Goal: Task Accomplishment & Management: Manage account settings

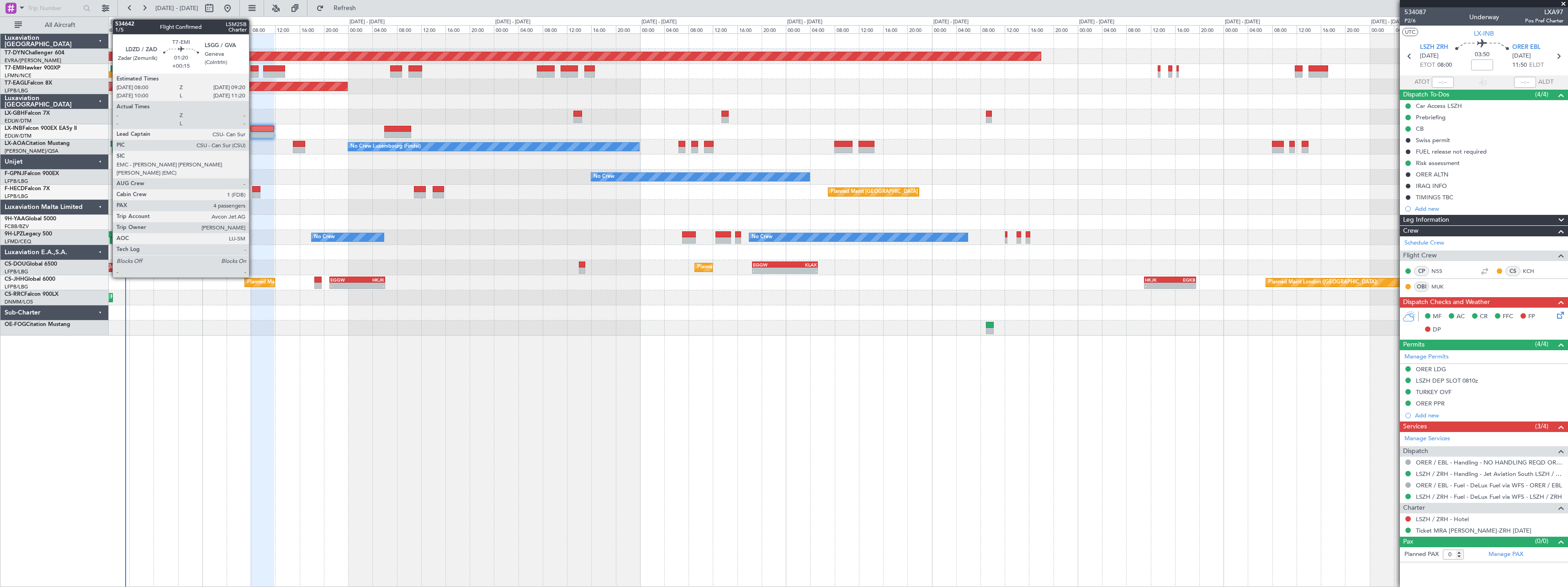
click at [253, 69] on div at bounding box center [254, 69] width 9 height 7
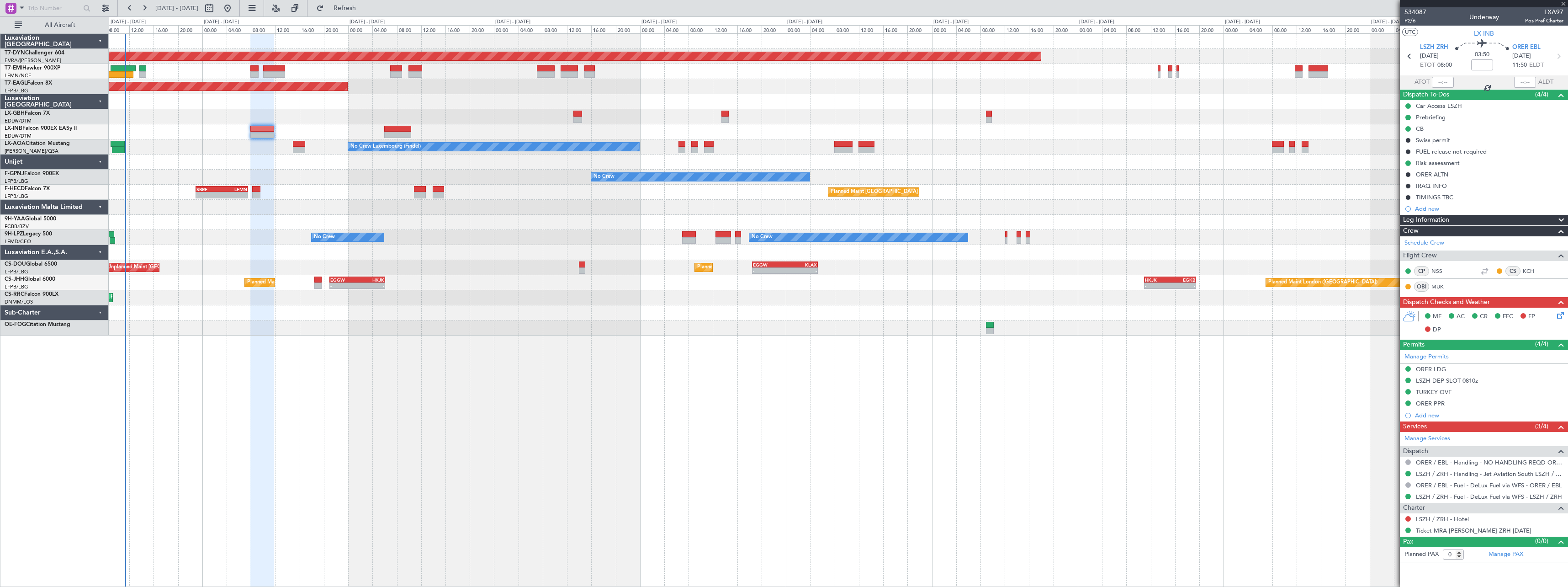
type input "+00:15"
type input "4"
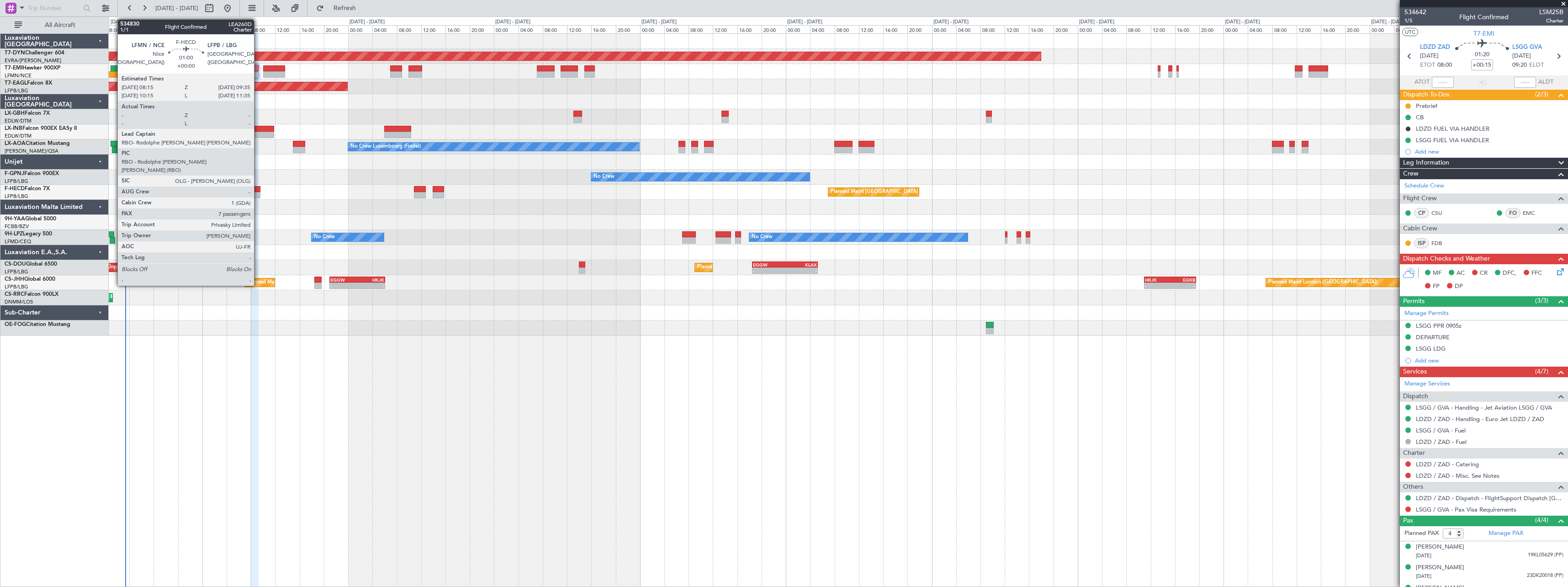
click at [258, 192] on div at bounding box center [256, 195] width 9 height 7
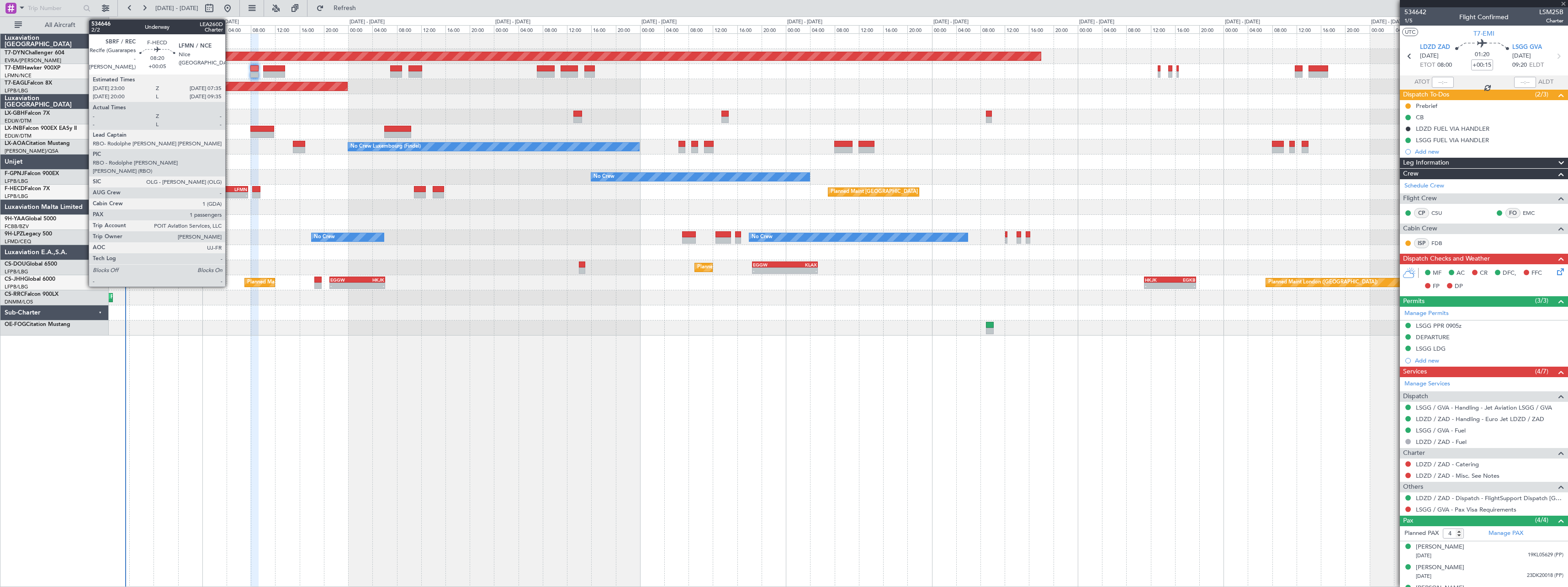
type input "7"
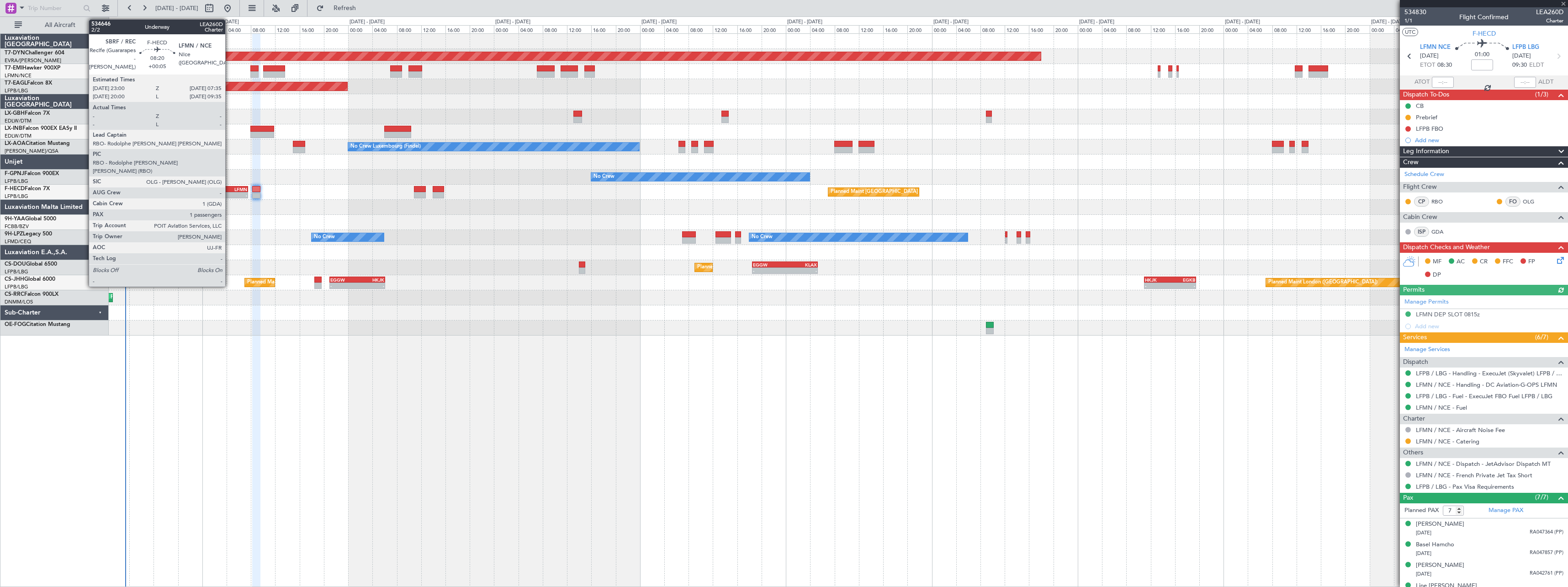
click at [229, 191] on div "LFMN" at bounding box center [235, 190] width 25 height 6
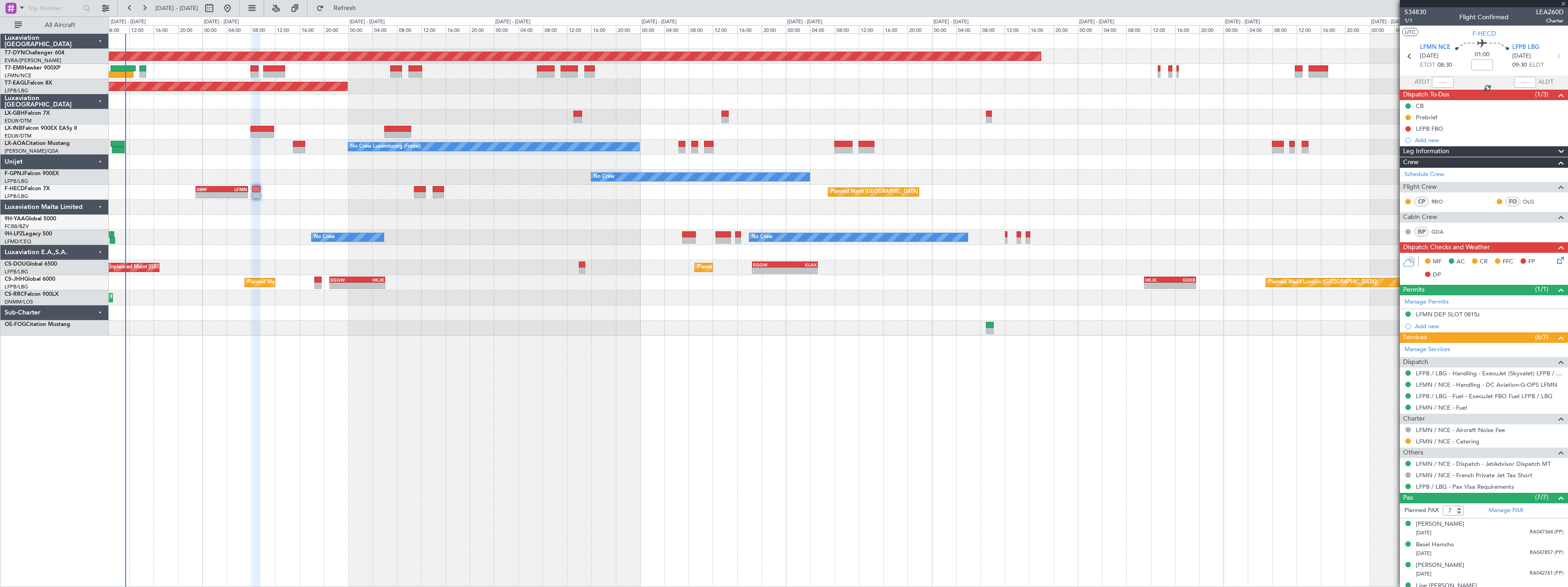
type input "+00:05"
type input "1"
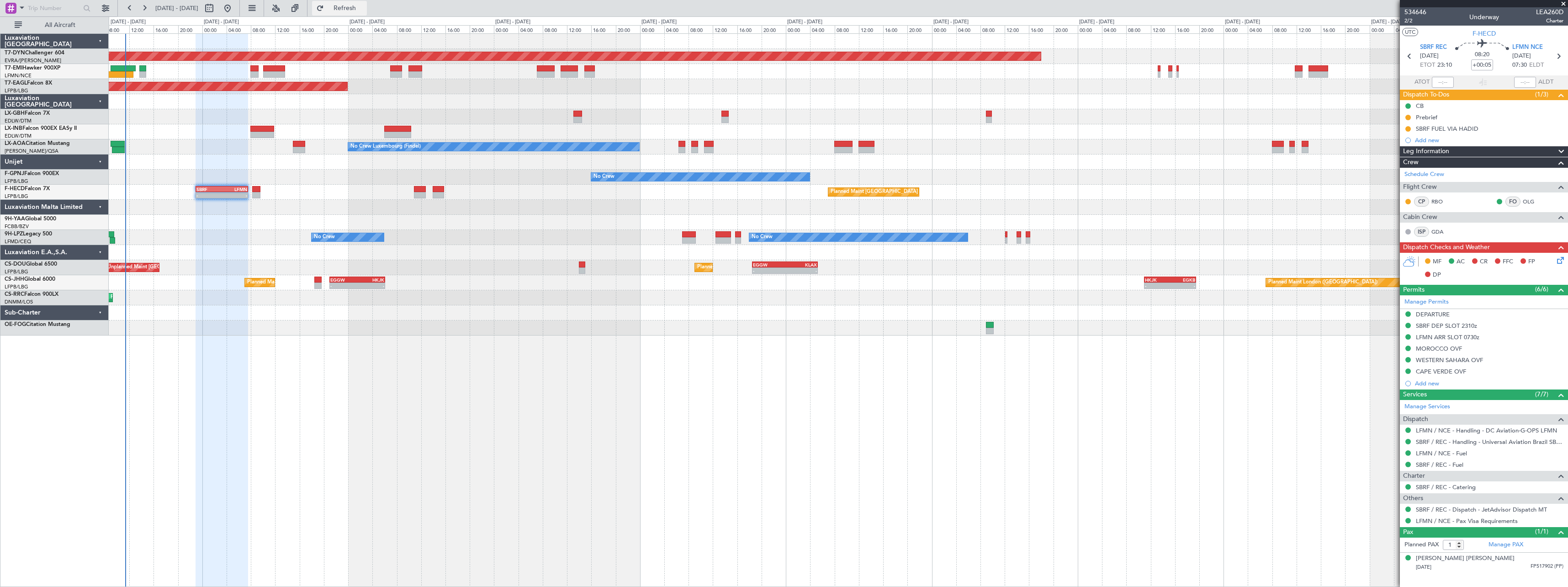
click at [363, 5] on button "Refresh" at bounding box center [339, 8] width 55 height 15
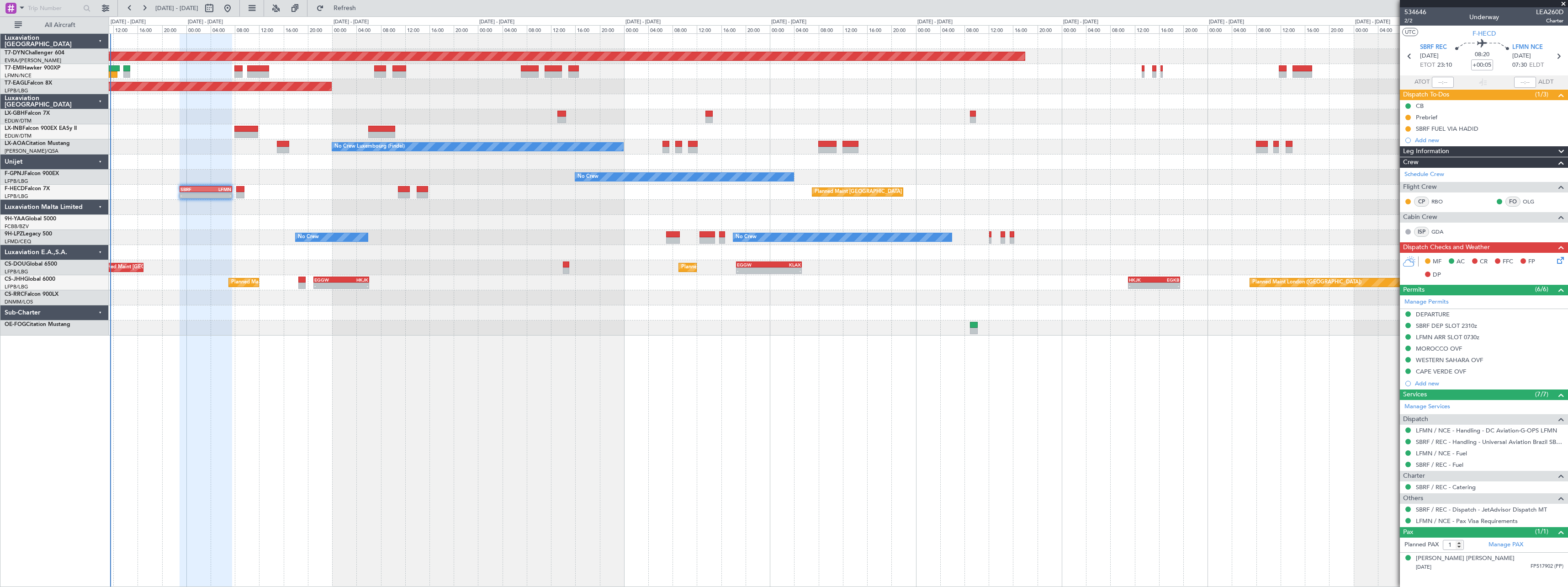
click at [463, 116] on div "Planned Maint Nice ([GEOGRAPHIC_DATA])" at bounding box center [837, 117] width 1459 height 15
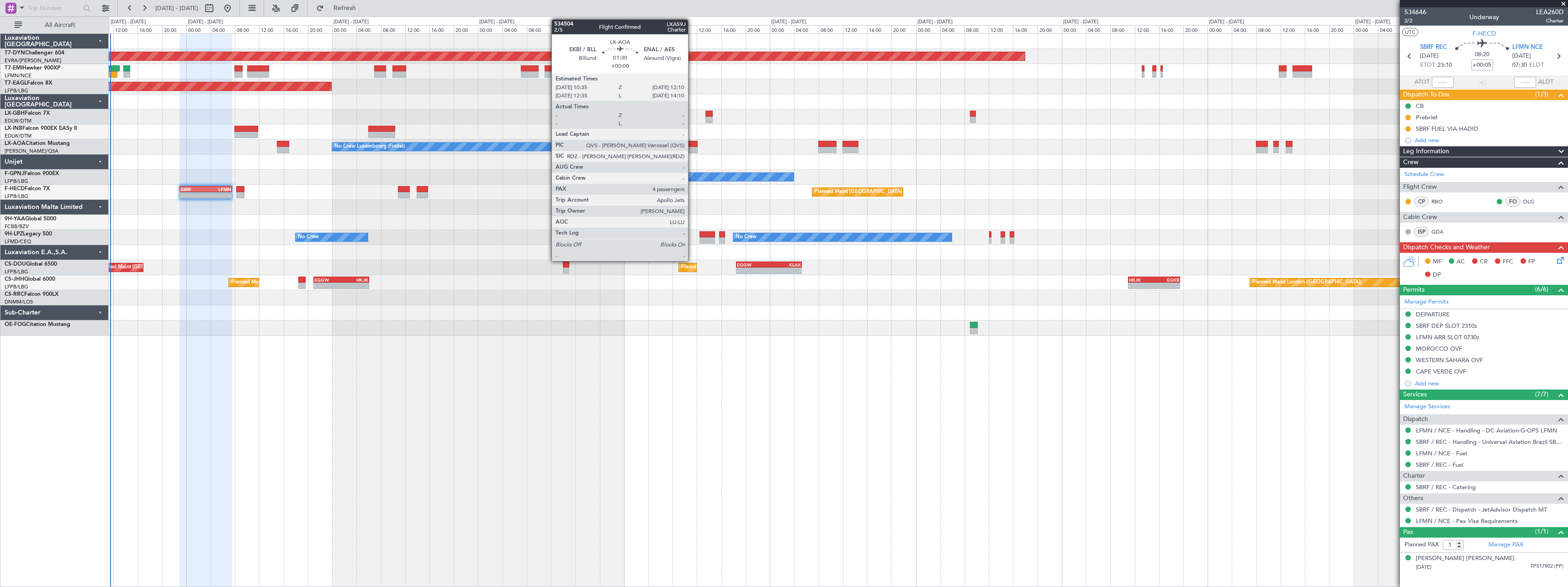
click at [692, 143] on div at bounding box center [693, 144] width 10 height 7
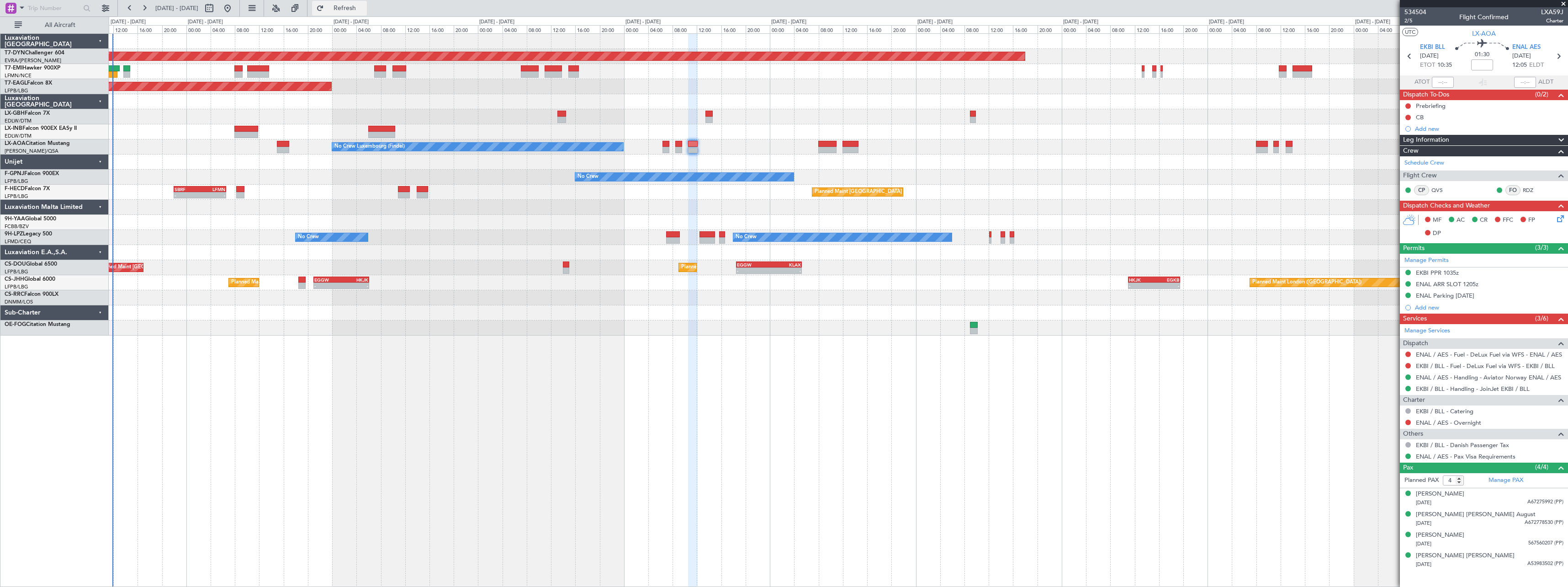
click at [364, 10] on span "Refresh" at bounding box center [345, 8] width 39 height 7
click at [367, 15] on button "Refresh" at bounding box center [339, 8] width 55 height 15
click at [364, 5] on span "Refresh" at bounding box center [345, 8] width 39 height 7
click at [367, 2] on button "Refresh" at bounding box center [339, 8] width 55 height 15
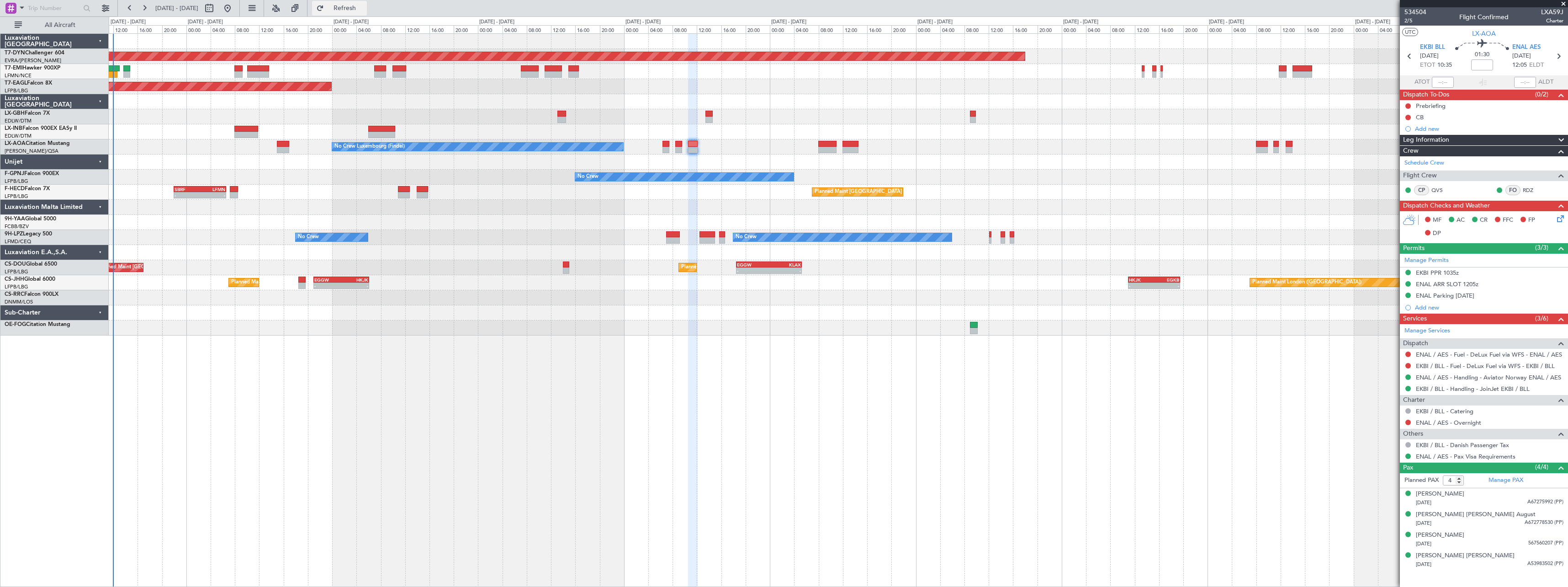
click at [364, 12] on span "Refresh" at bounding box center [345, 8] width 39 height 7
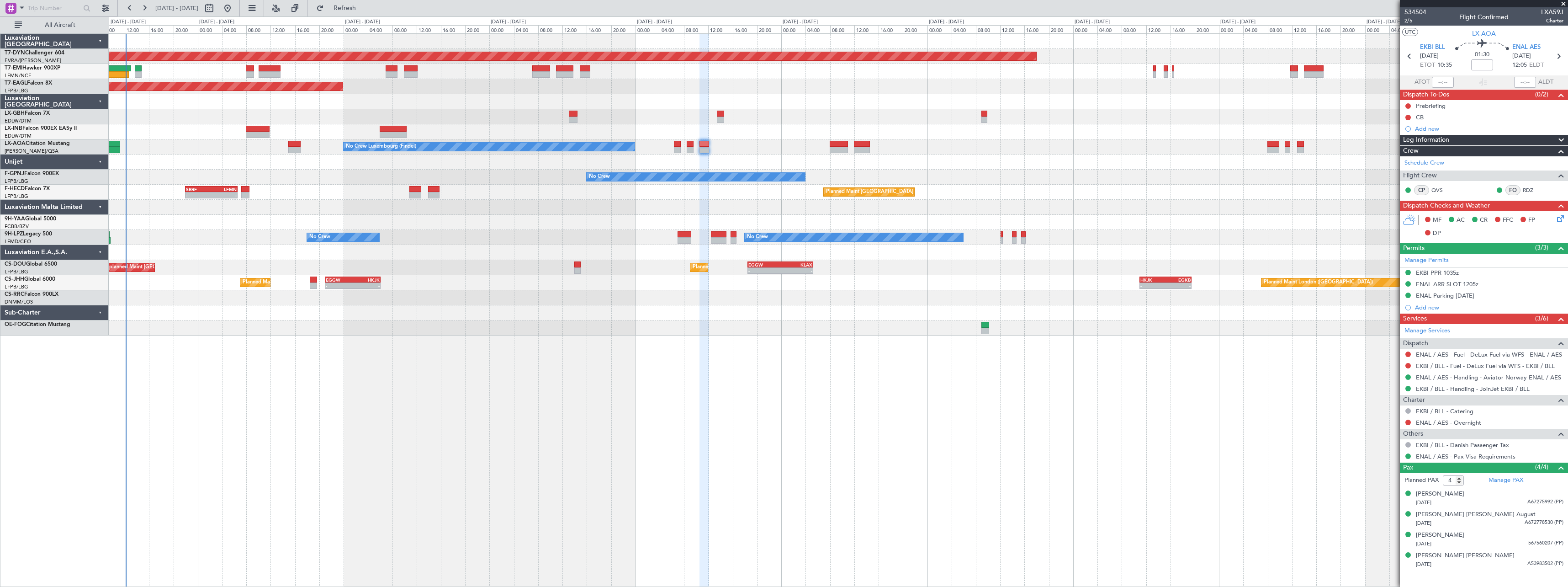
click at [191, 97] on div at bounding box center [837, 102] width 1459 height 15
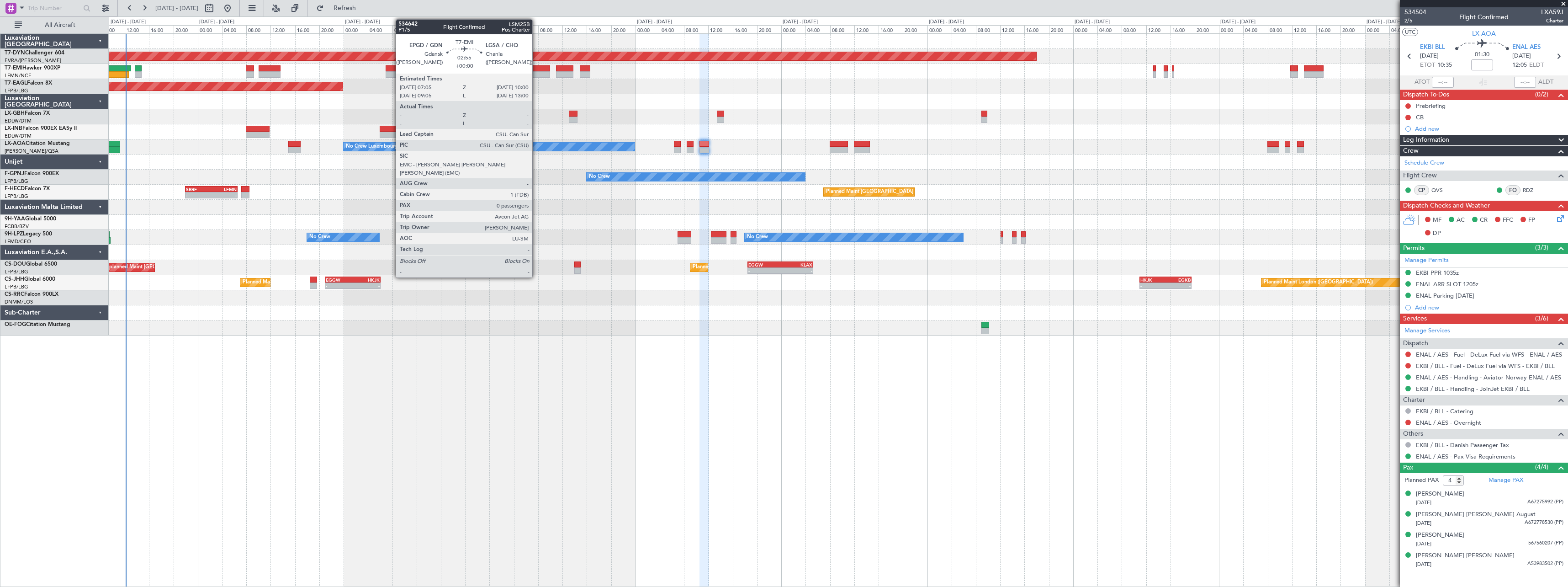
click at [537, 67] on div at bounding box center [541, 69] width 17 height 7
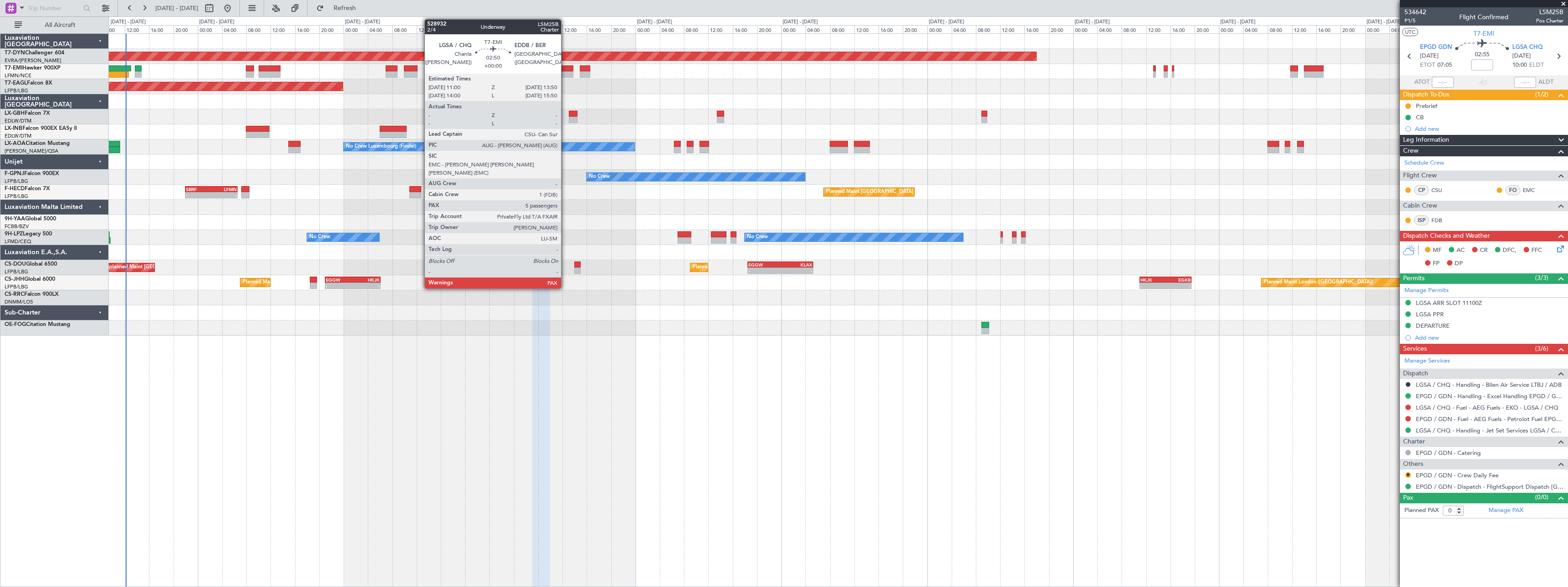
click at [566, 67] on div at bounding box center [565, 69] width 17 height 7
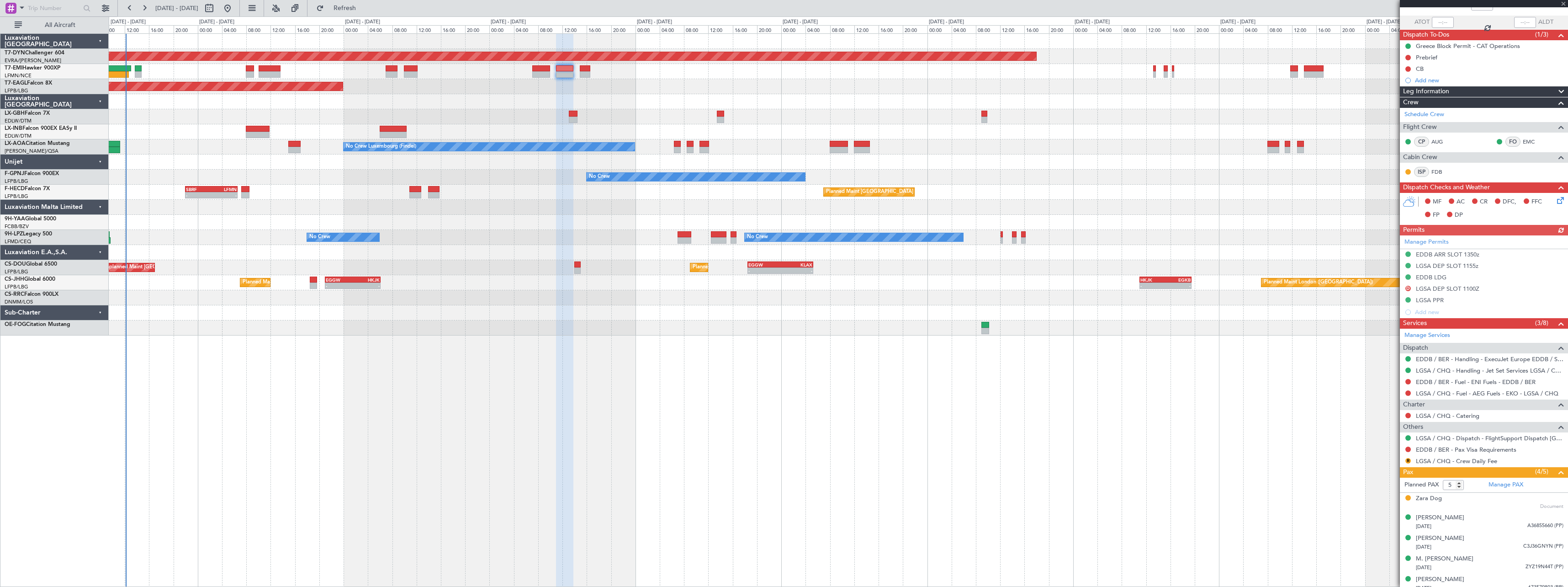
scroll to position [67, 0]
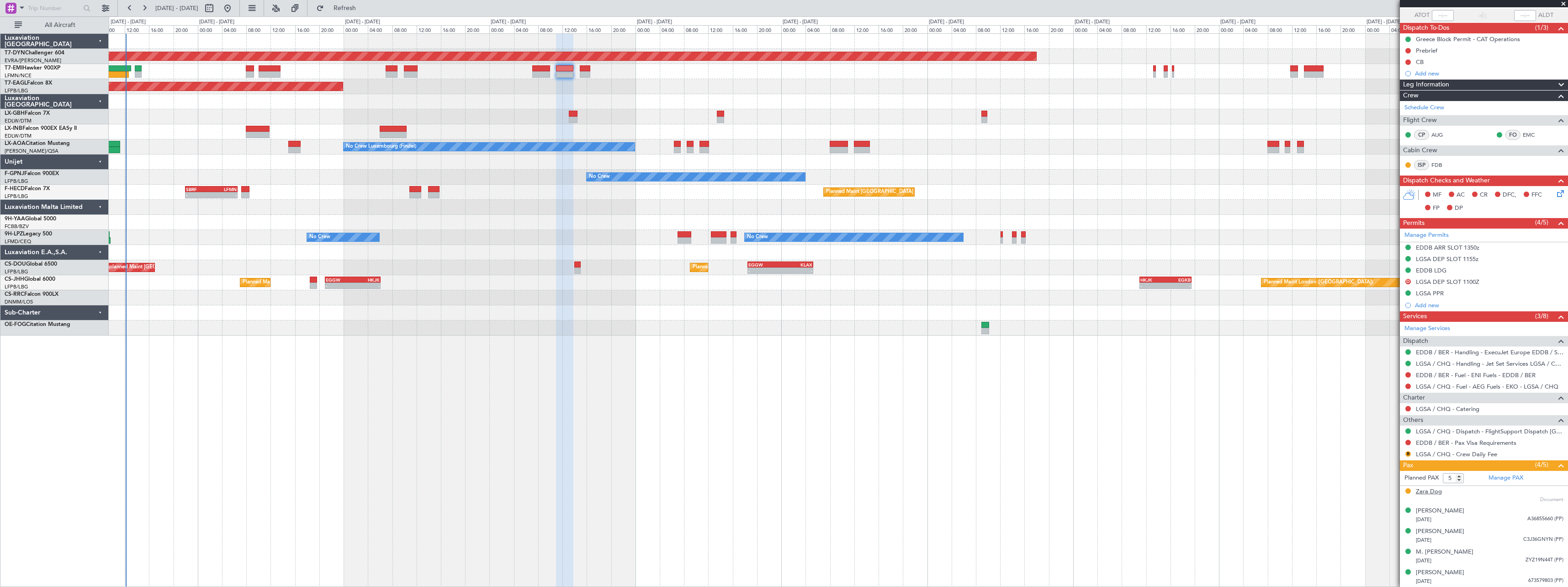
click at [1432, 492] on div "Zara Dog" at bounding box center [1429, 491] width 26 height 9
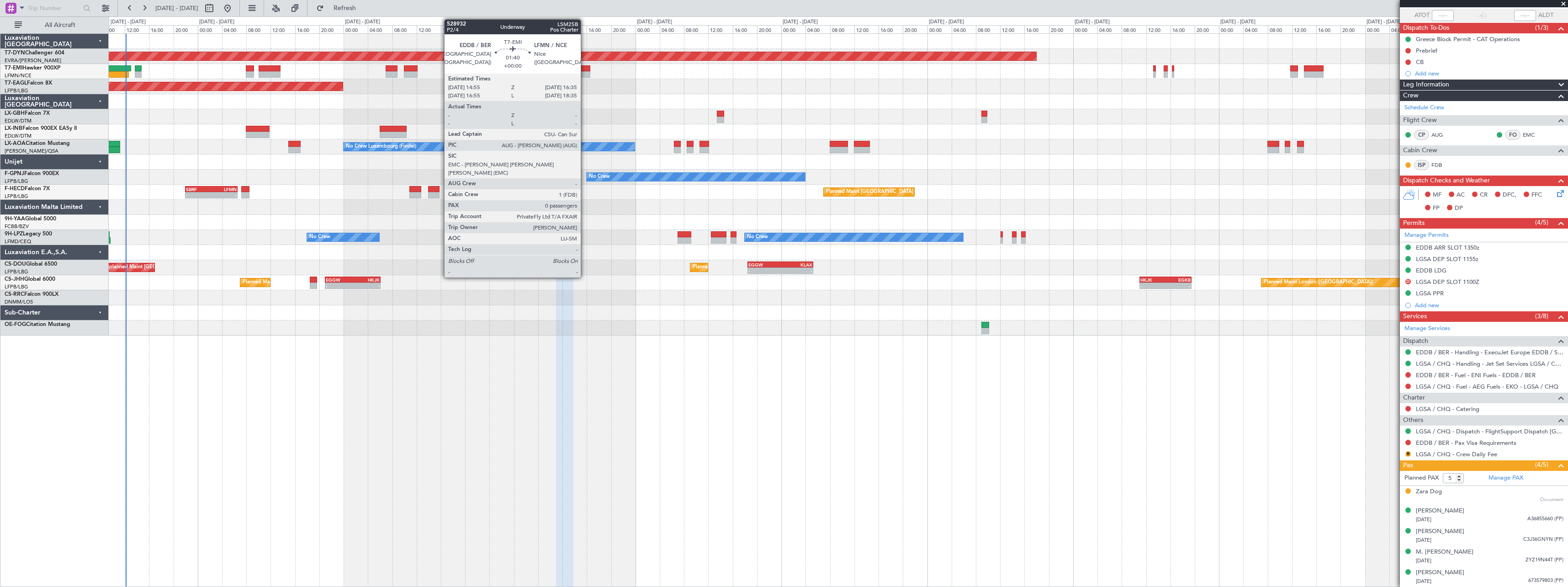
click at [585, 71] on div at bounding box center [585, 69] width 11 height 7
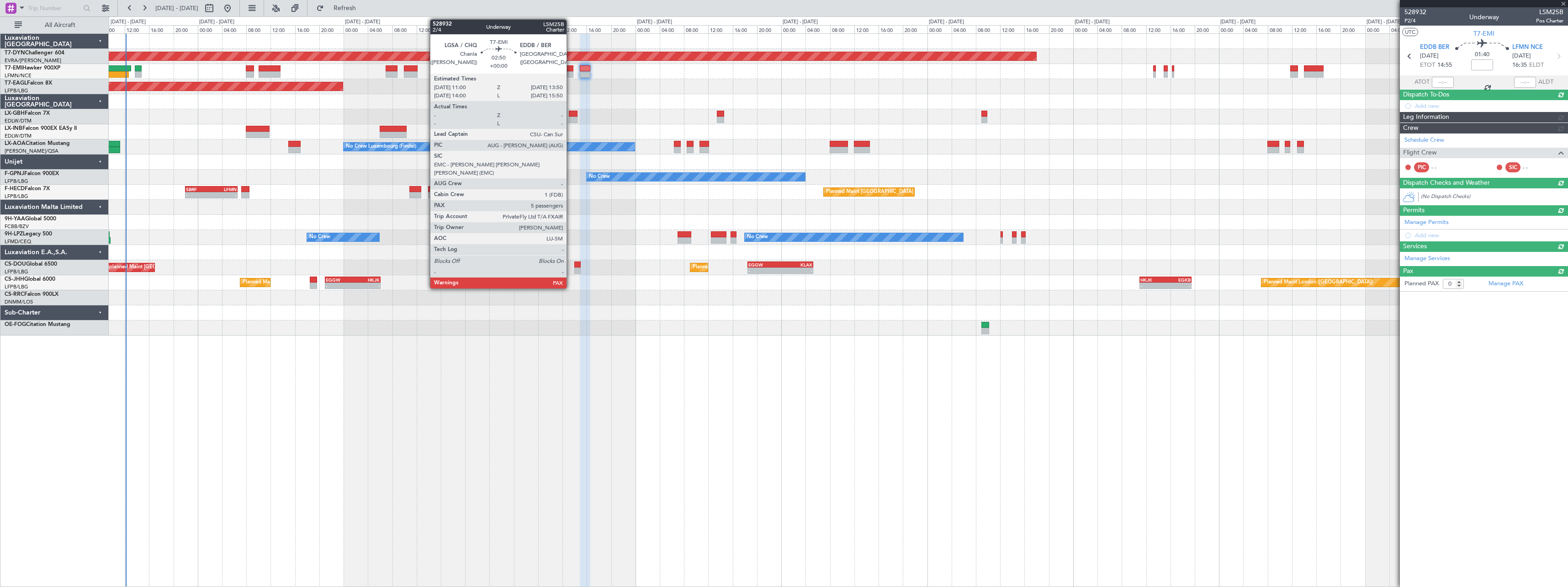
scroll to position [0, 0]
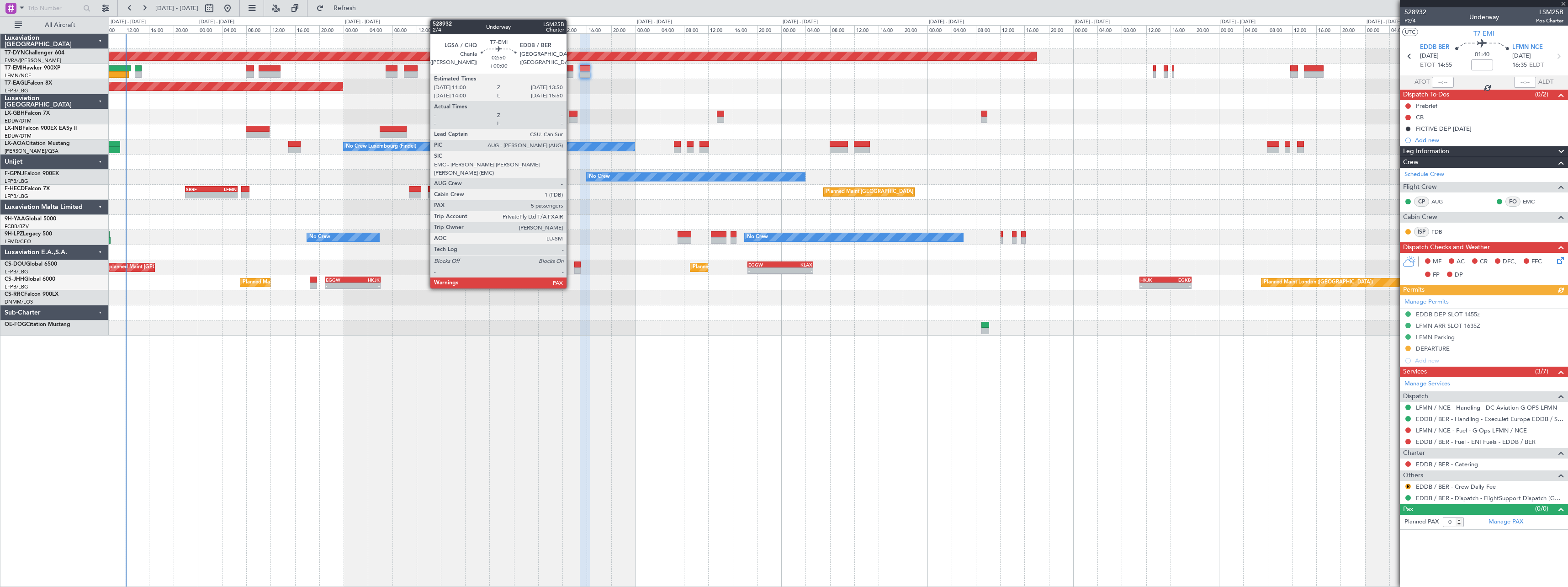
click at [570, 71] on div at bounding box center [565, 69] width 17 height 7
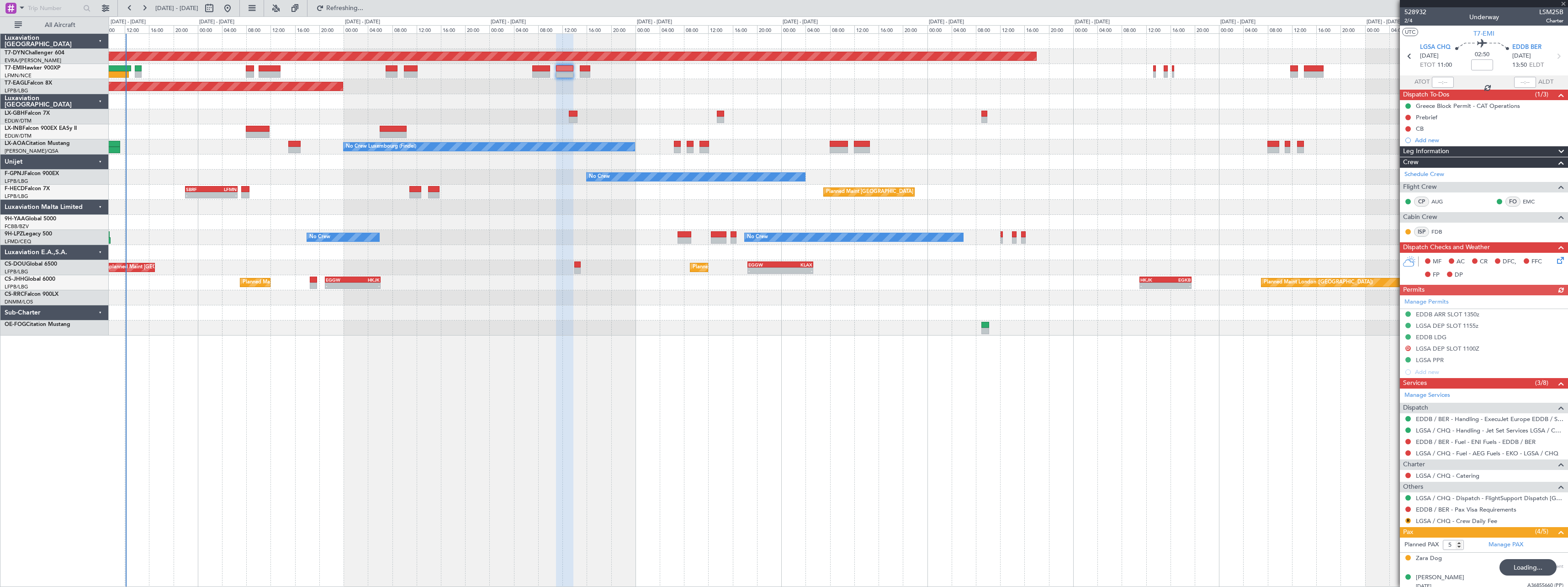
type input "0"
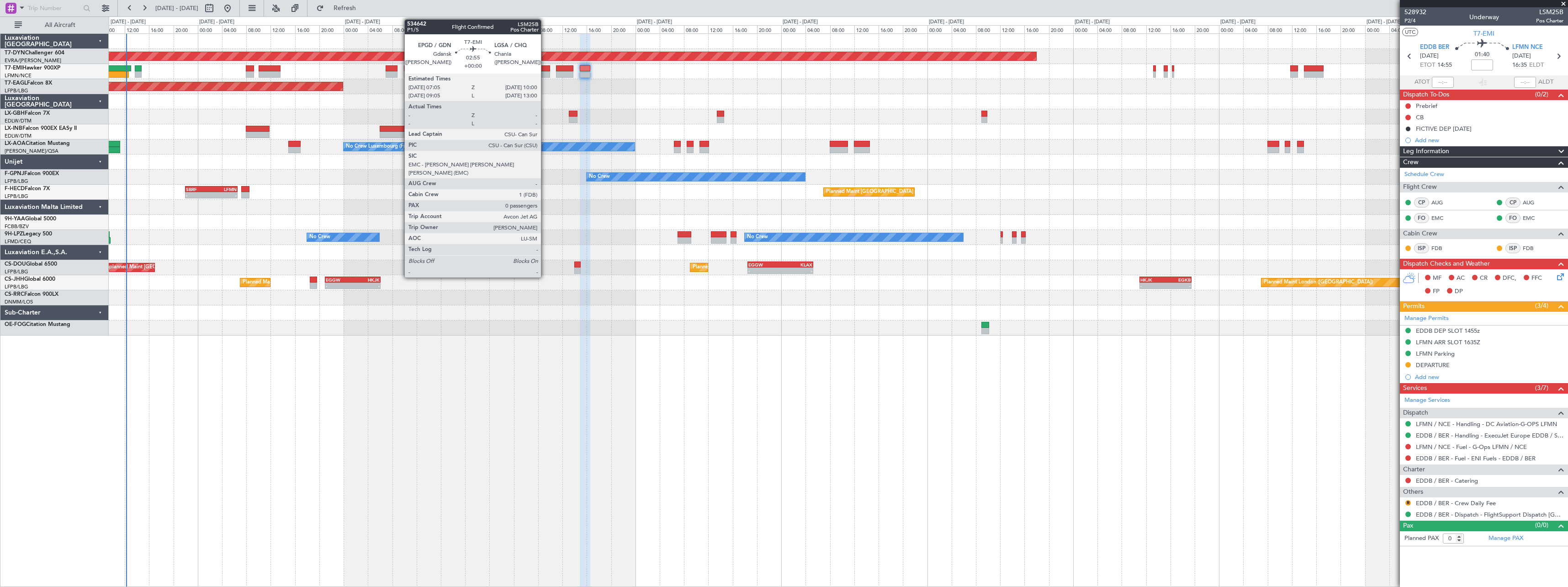
click at [545, 72] on div at bounding box center [541, 74] width 17 height 7
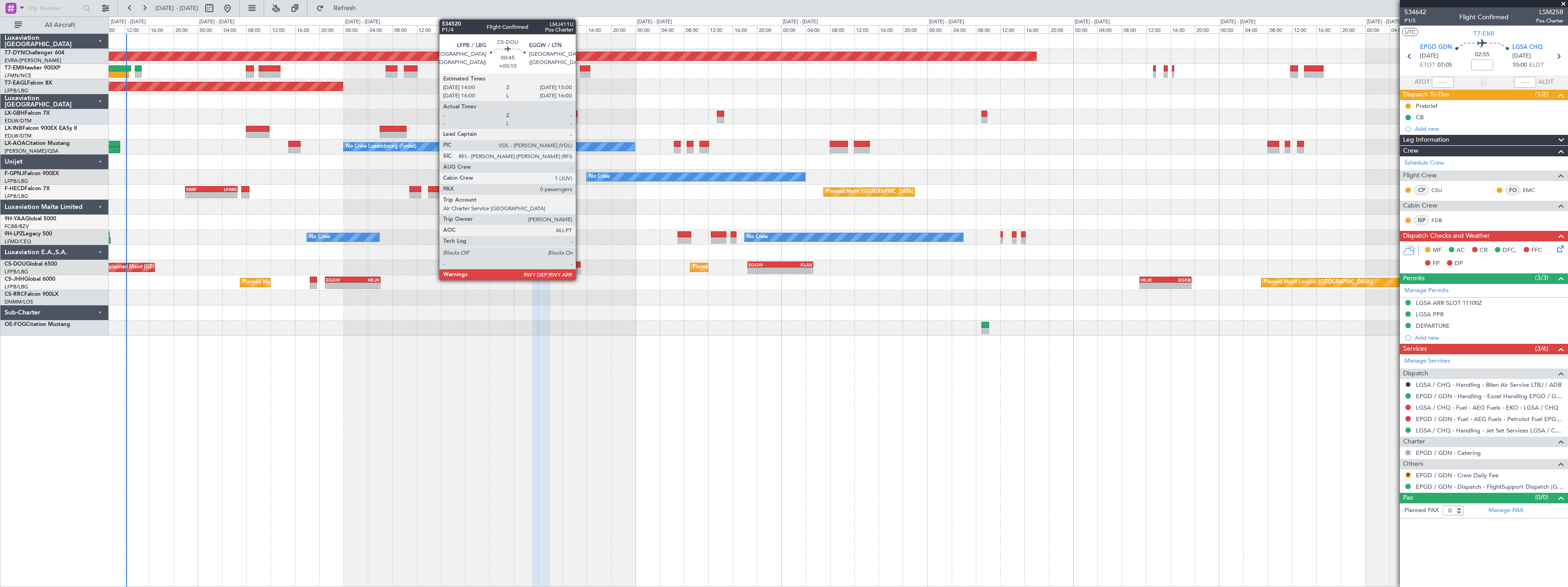
click at [580, 266] on div at bounding box center [577, 264] width 7 height 7
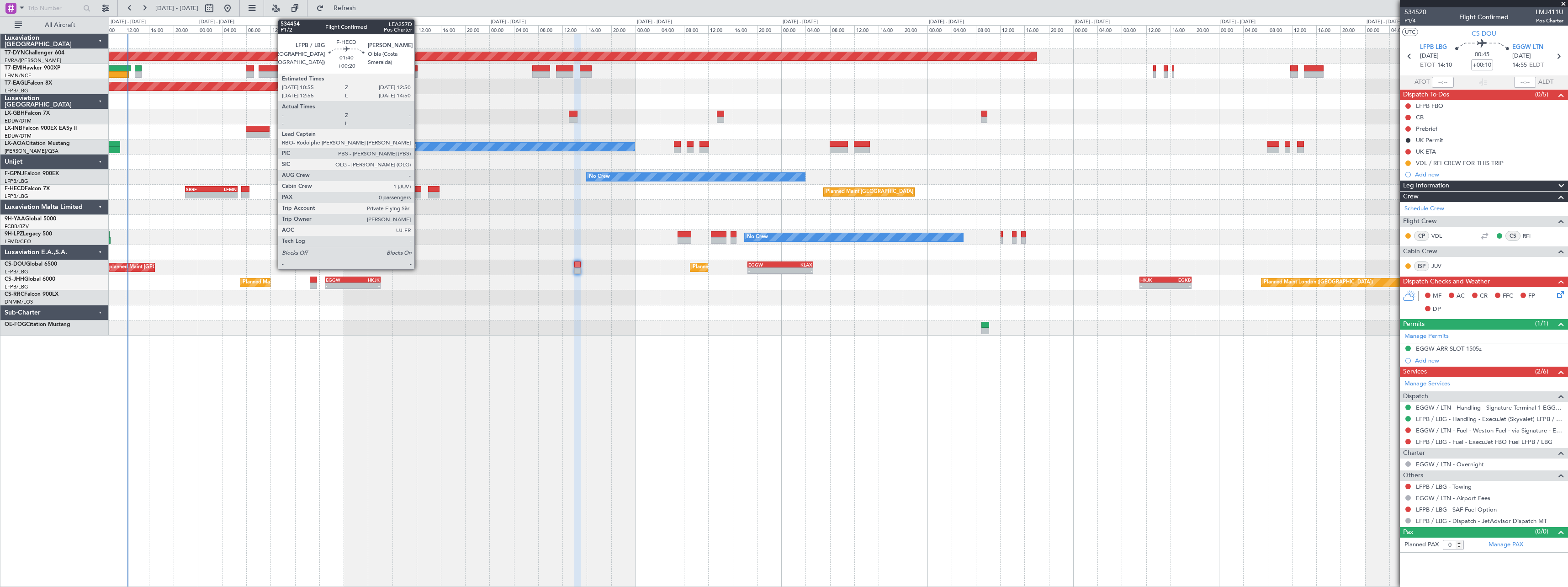
click at [418, 191] on div at bounding box center [415, 189] width 12 height 7
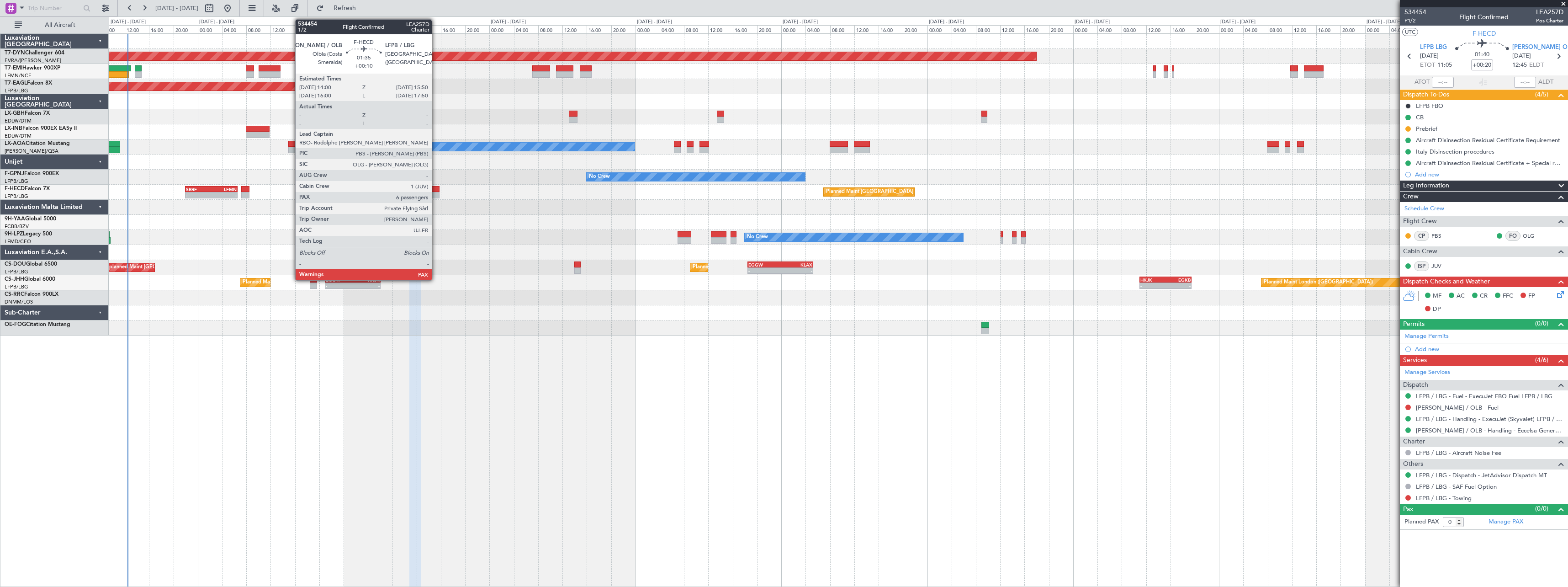
click at [436, 189] on div at bounding box center [434, 189] width 12 height 7
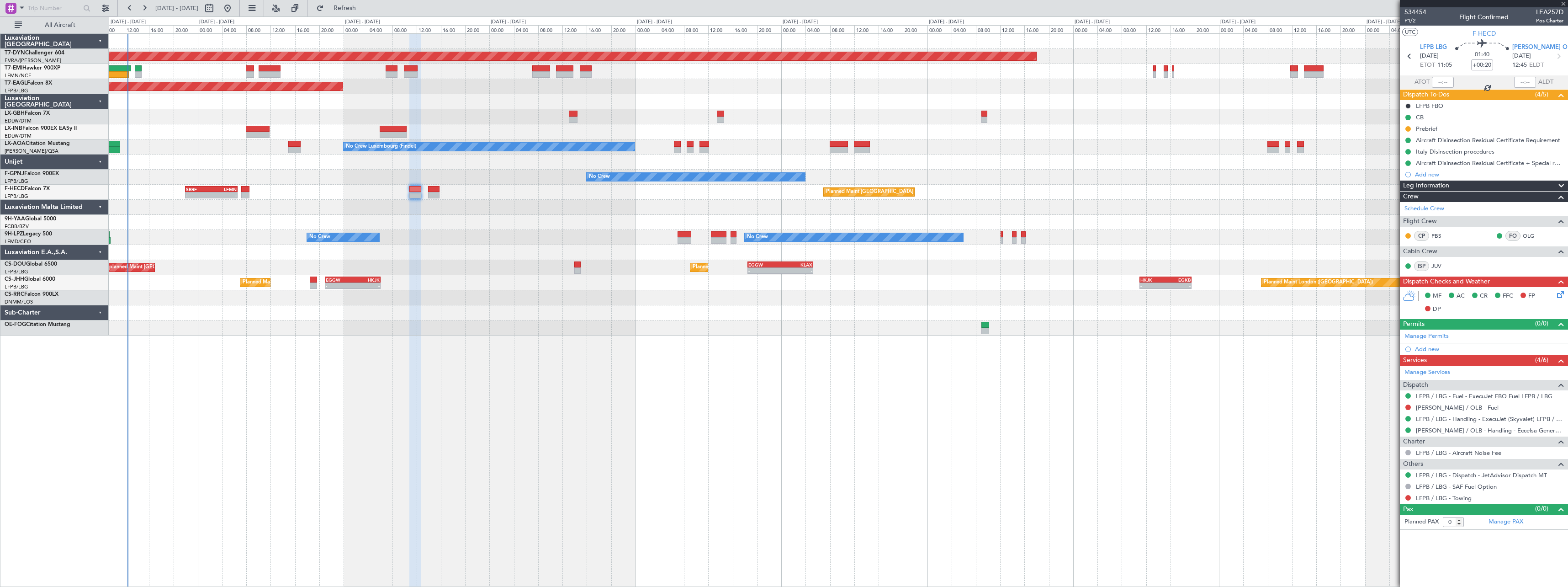
type input "+00:10"
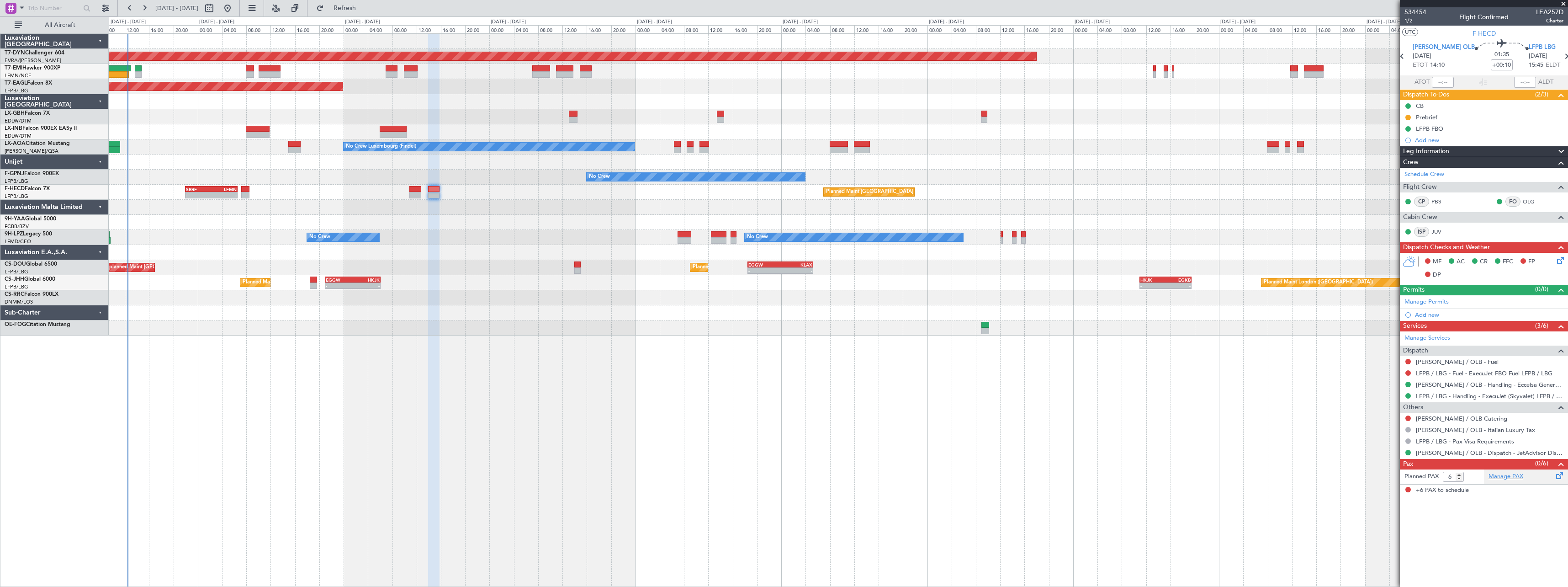
click at [1549, 472] on div "Manage PAX" at bounding box center [1525, 476] width 84 height 15
click at [367, 15] on button "Refresh" at bounding box center [339, 8] width 55 height 15
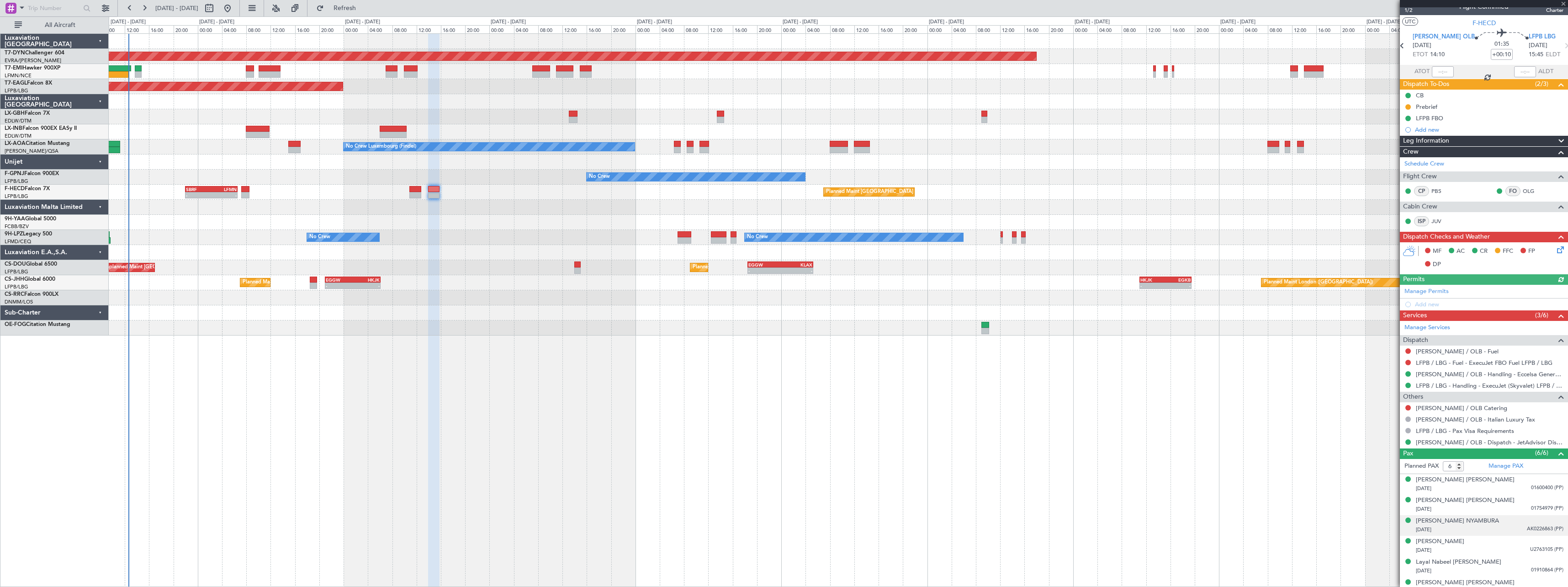
scroll to position [20, 0]
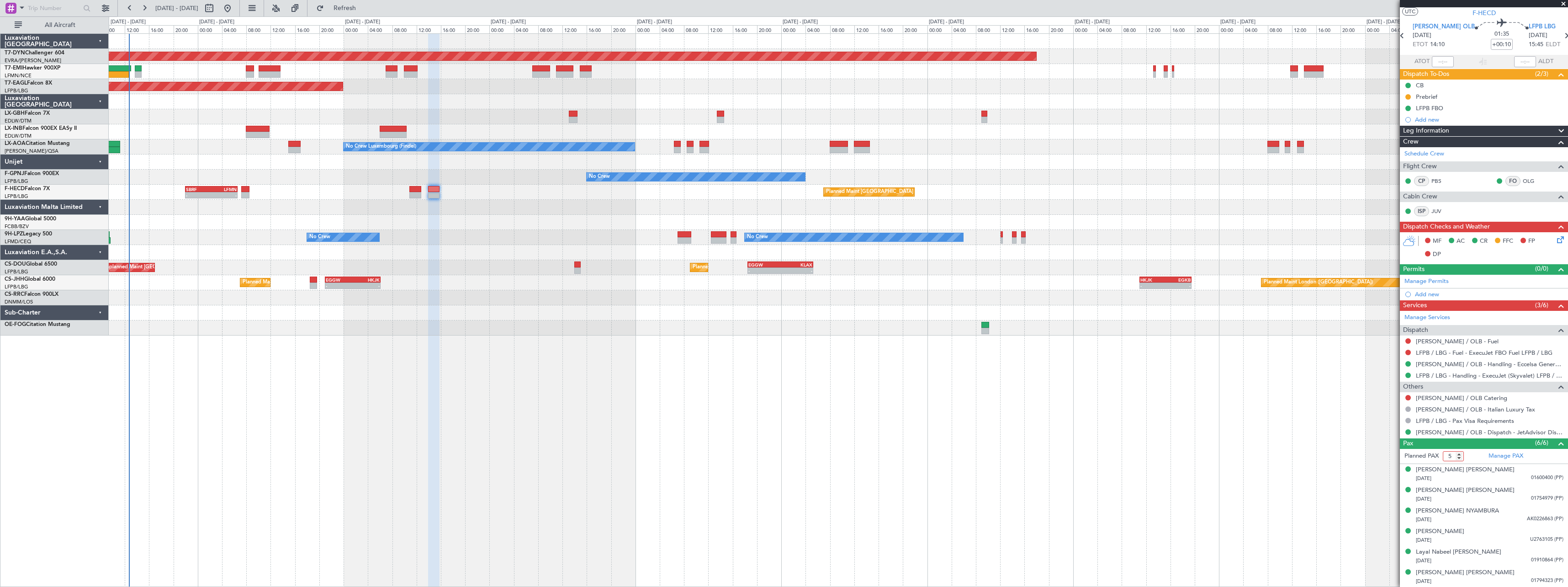
click at [1459, 457] on input "5" at bounding box center [1454, 455] width 21 height 10
click at [1460, 455] on input "4" at bounding box center [1454, 455] width 21 height 10
click at [1460, 455] on input "3" at bounding box center [1454, 455] width 21 height 10
click at [1461, 457] on input "2" at bounding box center [1454, 455] width 21 height 10
click at [1461, 457] on input "1" at bounding box center [1454, 455] width 21 height 10
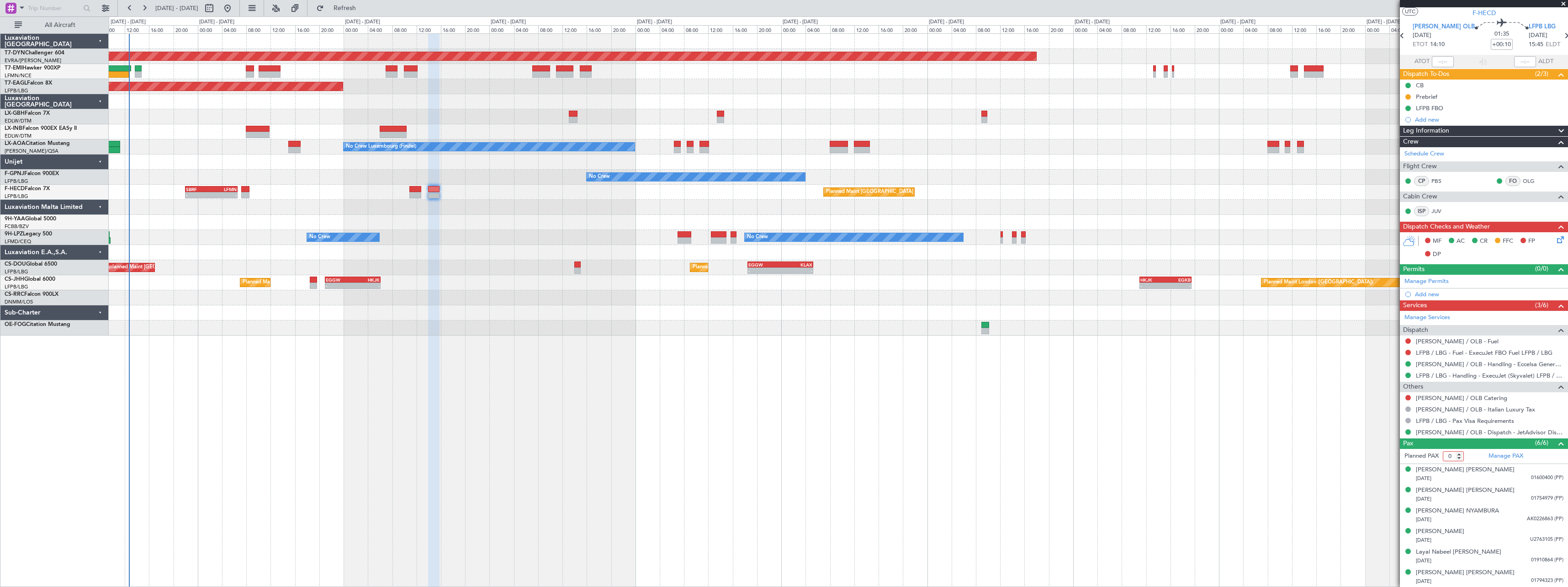
click at [1461, 457] on input "0" at bounding box center [1454, 455] width 21 height 10
click at [1461, 457] on input "-1" at bounding box center [1454, 455] width 21 height 10
click at [1461, 457] on input "-2" at bounding box center [1454, 455] width 21 height 10
click at [1461, 457] on input "-3" at bounding box center [1454, 455] width 21 height 10
click at [1461, 457] on input "-4" at bounding box center [1454, 455] width 21 height 10
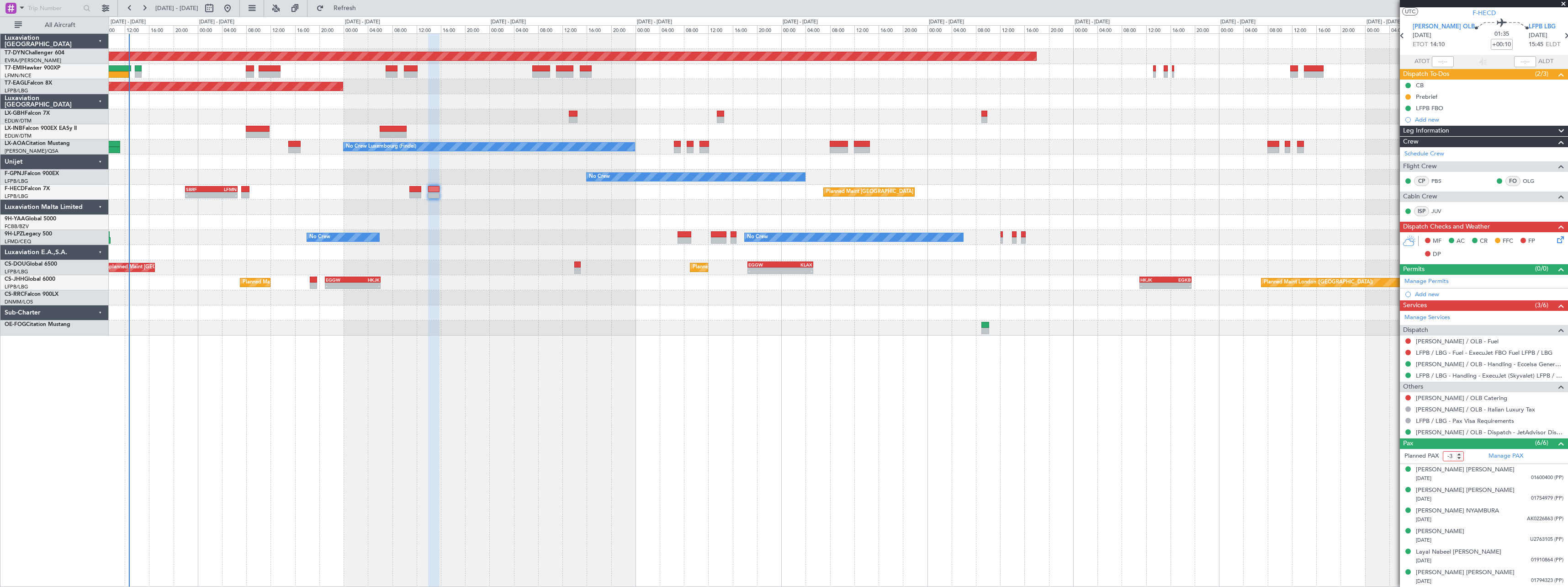
click at [1461, 455] on input "-3" at bounding box center [1454, 455] width 21 height 10
click at [1461, 455] on input "-2" at bounding box center [1454, 455] width 21 height 10
click at [1461, 455] on input "-1" at bounding box center [1454, 455] width 21 height 10
click at [1461, 455] on input "0" at bounding box center [1454, 455] width 21 height 10
click at [1461, 455] on input "1" at bounding box center [1454, 455] width 21 height 10
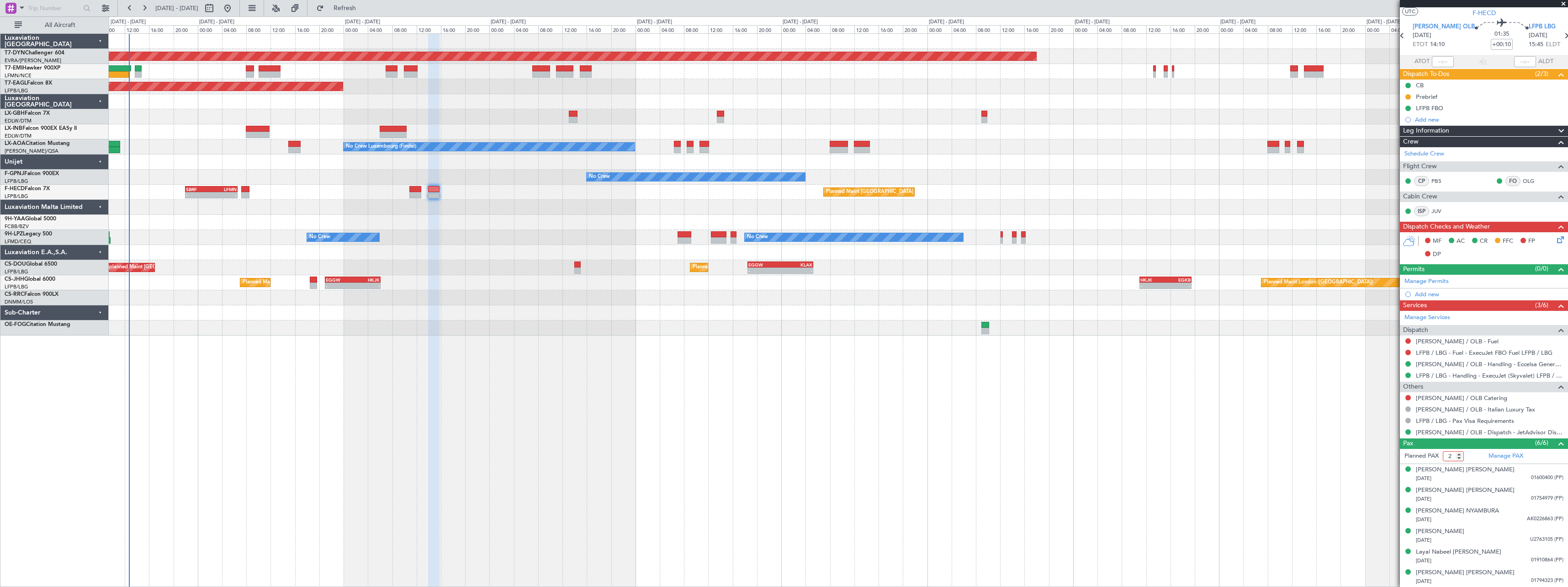
click at [1461, 455] on input "2" at bounding box center [1454, 455] width 21 height 10
click at [1461, 455] on input "3" at bounding box center [1454, 455] width 21 height 10
click at [1461, 455] on input "4" at bounding box center [1454, 455] width 21 height 10
click at [1461, 455] on input "5" at bounding box center [1454, 455] width 21 height 10
click at [1461, 455] on input "6" at bounding box center [1454, 455] width 21 height 10
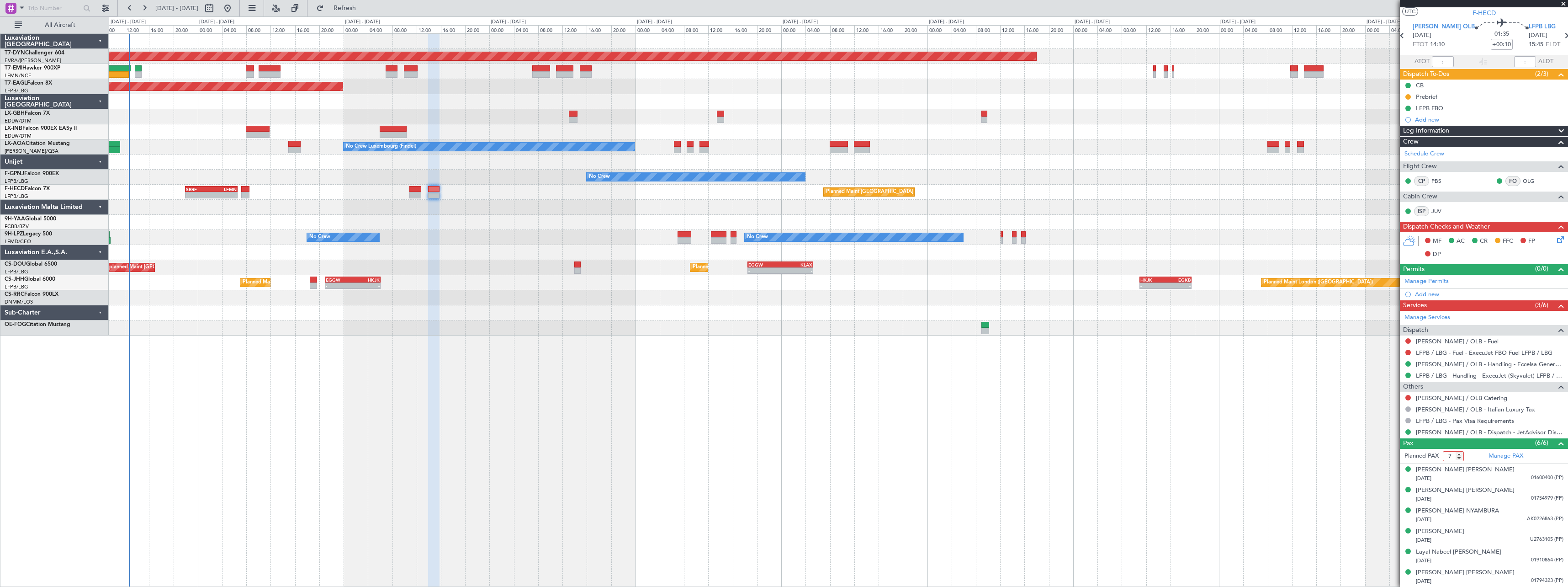
click at [1461, 455] on input "7" at bounding box center [1454, 455] width 21 height 10
click at [1461, 455] on input "8" at bounding box center [1454, 455] width 21 height 10
type input "9"
click at [1461, 455] on input "9" at bounding box center [1454, 455] width 21 height 10
click at [1537, 455] on div "Manage PAX" at bounding box center [1525, 455] width 84 height 15
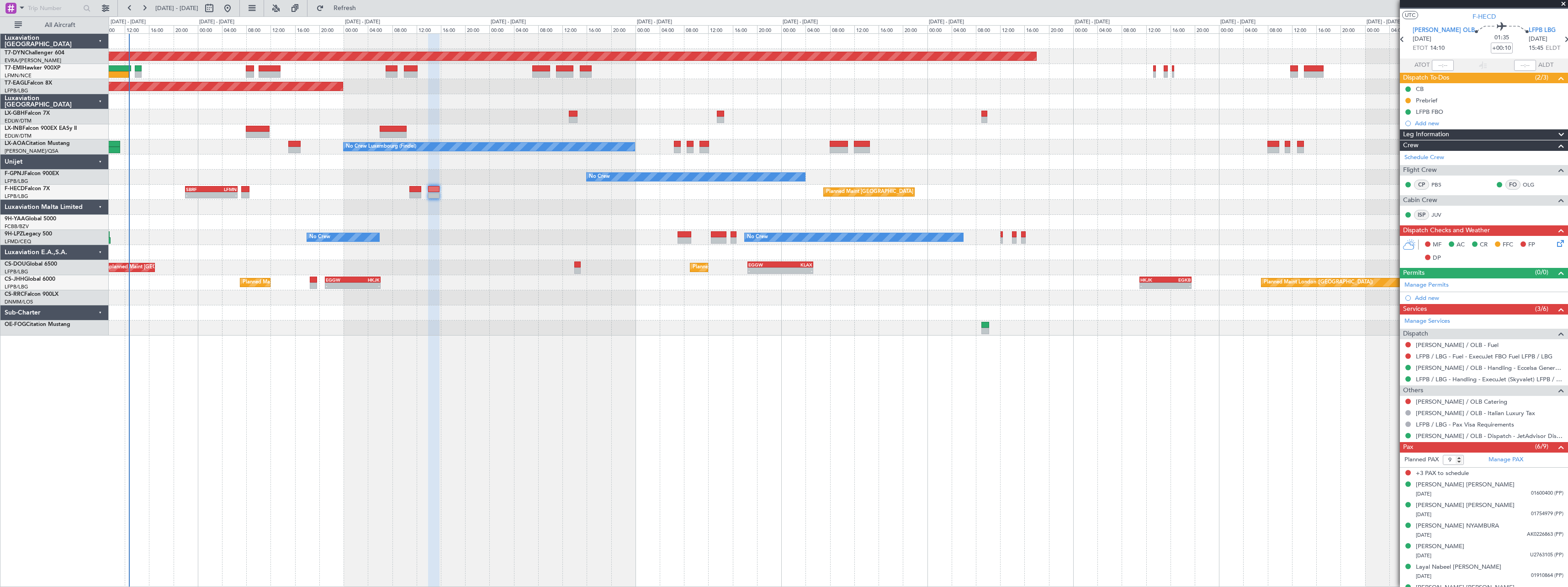
scroll to position [32, 0]
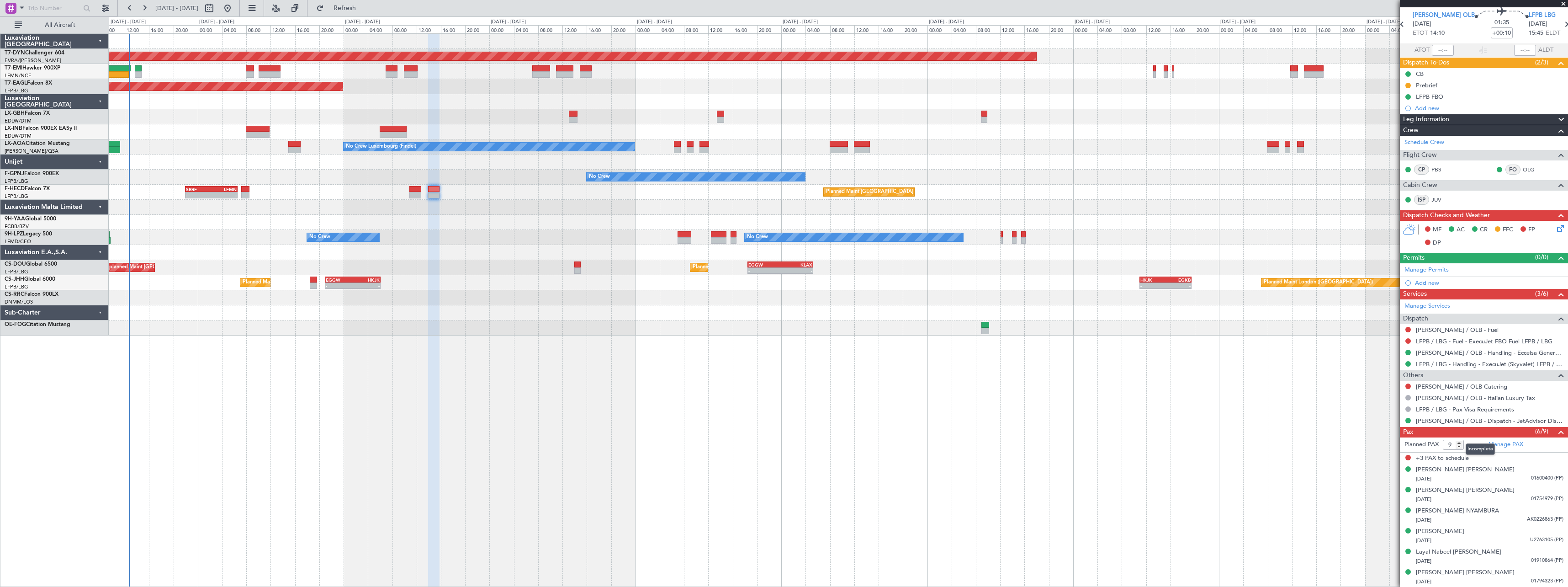
click at [1461, 449] on mat-tooltip-component "Incomplete" at bounding box center [1480, 449] width 42 height 24
click at [1461, 447] on mat-tooltip-component "Incomplete" at bounding box center [1480, 449] width 42 height 24
click at [1461, 446] on mat-tooltip-component "Incomplete" at bounding box center [1480, 449] width 42 height 24
click at [1450, 444] on input "9" at bounding box center [1454, 445] width 21 height 10
type input "8"
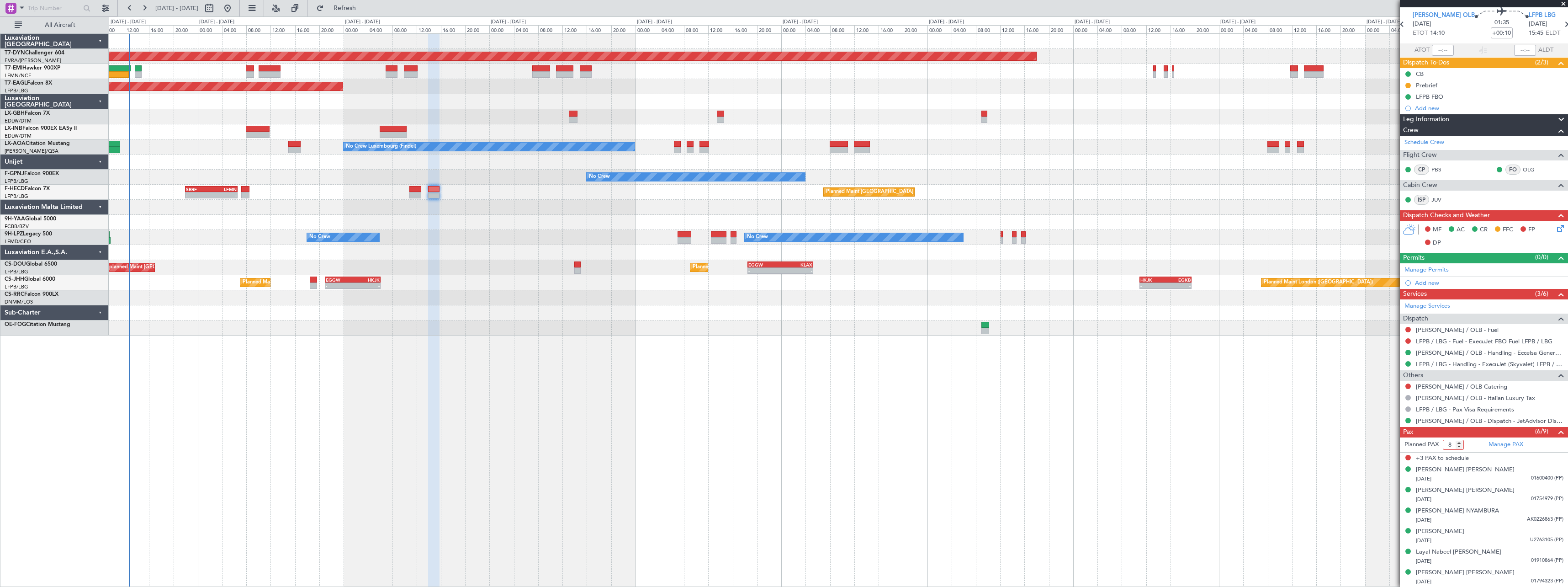
click at [1458, 444] on input "8" at bounding box center [1454, 445] width 21 height 10
click at [1323, 441] on div "Planned Maint [GEOGRAPHIC_DATA]-[GEOGRAPHIC_DATA] Planned Maint [US_STATE] ([GE…" at bounding box center [838, 310] width 1460 height 553
click at [359, 4] on button "Refresh" at bounding box center [339, 8] width 55 height 15
click at [1538, 443] on div "Manage PAX" at bounding box center [1525, 444] width 84 height 15
click at [1537, 443] on div "Manage PAX" at bounding box center [1525, 444] width 84 height 15
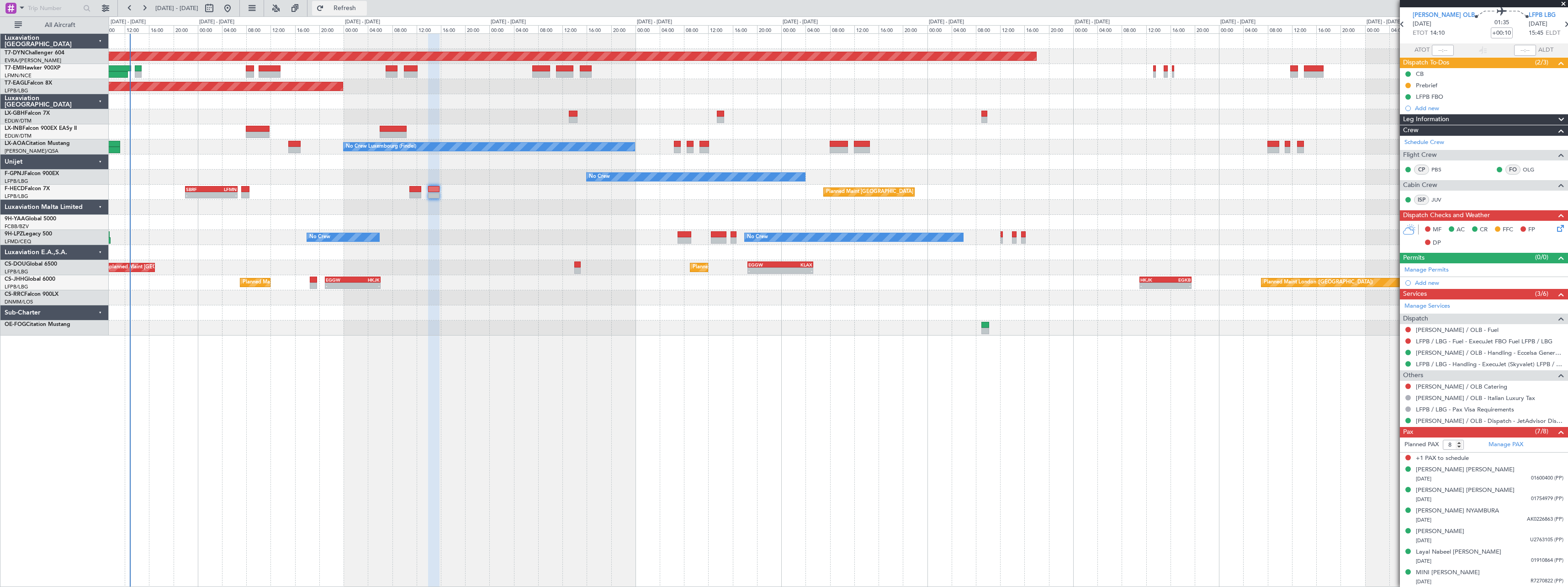
click at [367, 14] on button "Refresh" at bounding box center [339, 8] width 55 height 15
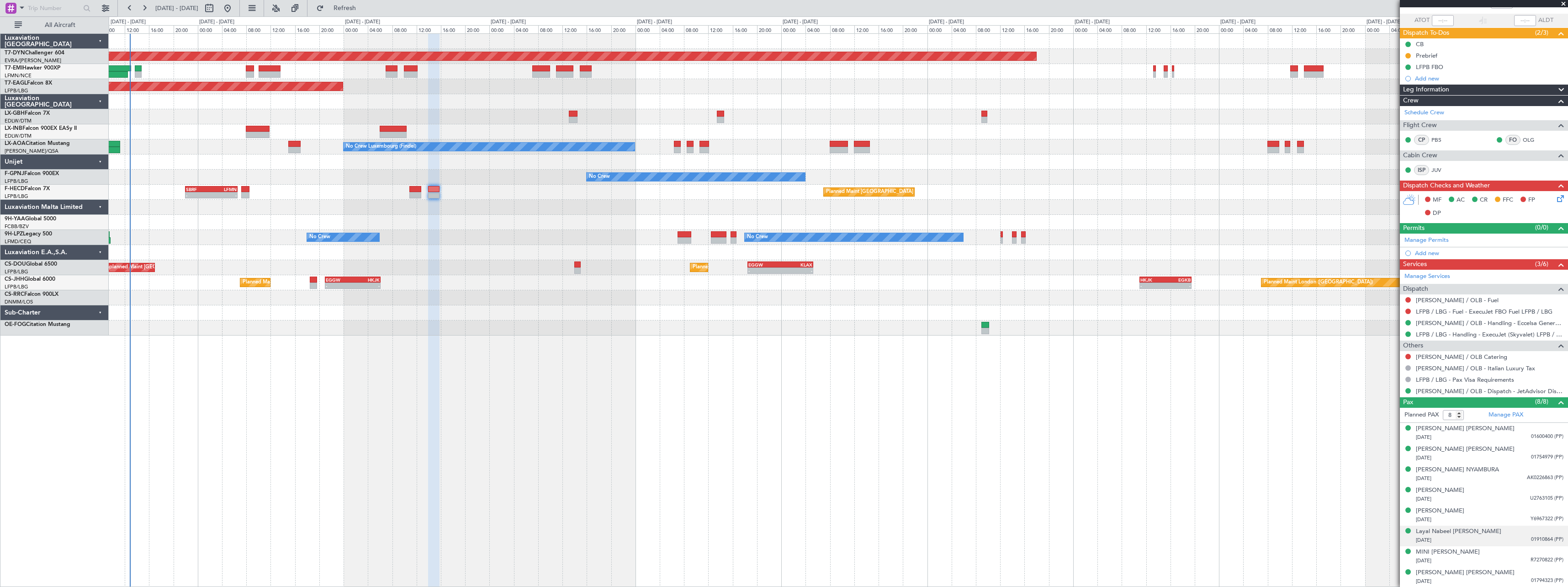
click at [1519, 534] on div "Layal Nabeel [PERSON_NAME] [DATE] 01910864 (PP)" at bounding box center [1490, 536] width 148 height 17
click at [1513, 528] on div "Layal Nabeel [PERSON_NAME] [DATE] 01910864 (PP)" at bounding box center [1490, 536] width 148 height 17
click at [1458, 529] on div "Layal Nabeel [PERSON_NAME]" at bounding box center [1459, 531] width 85 height 9
click at [1520, 530] on div "Layal Nabeel [PERSON_NAME] [DATE] 01910864 (PP)" at bounding box center [1490, 536] width 148 height 17
click at [1471, 532] on div "Layal Nabeel [PERSON_NAME]" at bounding box center [1459, 531] width 85 height 9
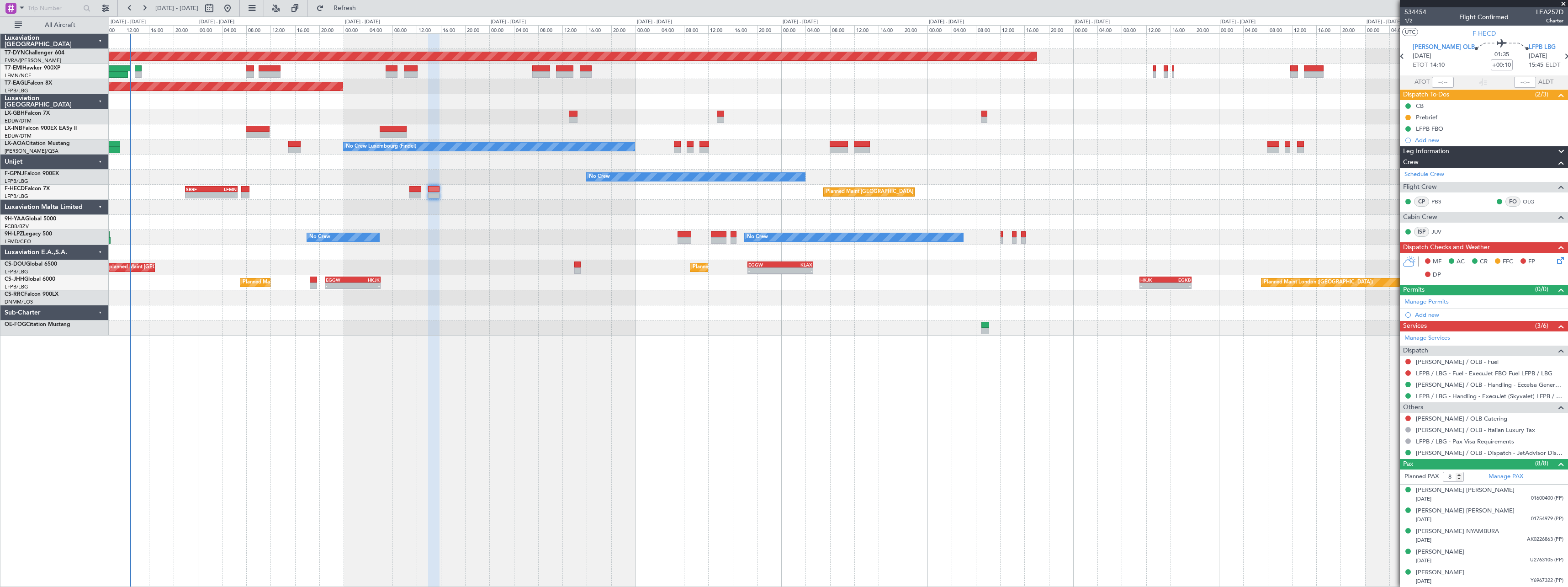
scroll to position [62, 0]
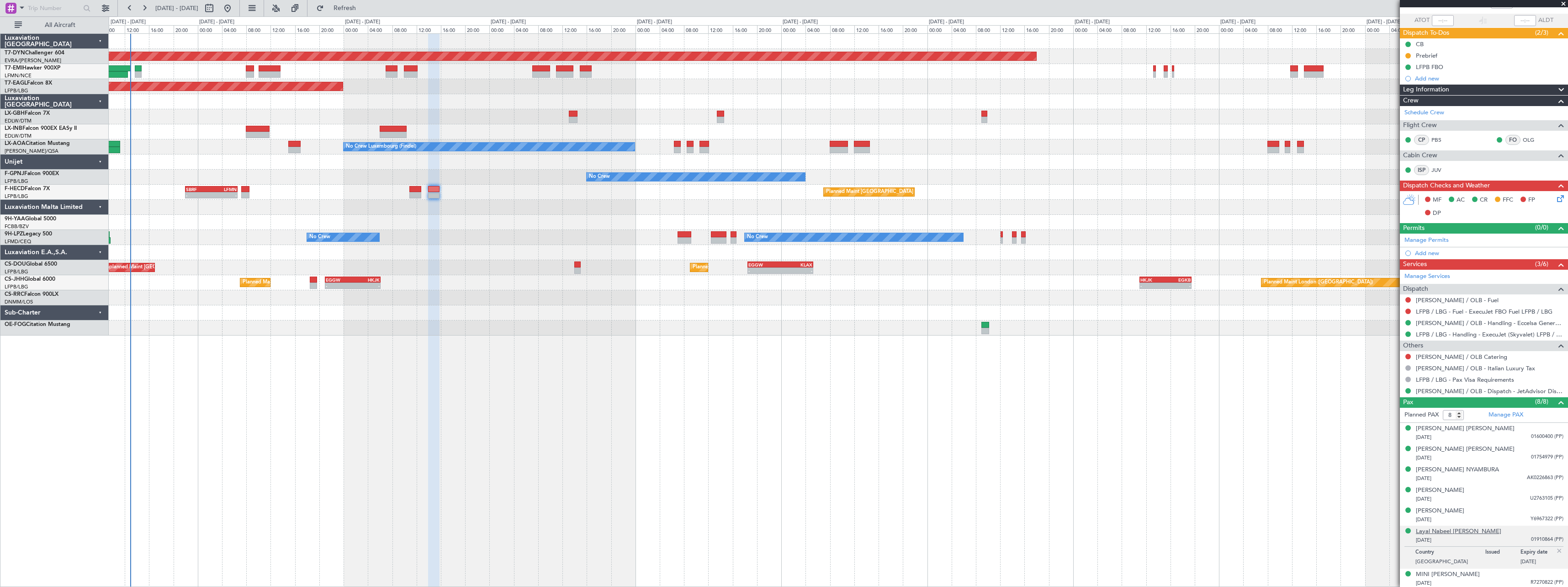
click at [1478, 531] on div "Layal Nabeel [PERSON_NAME]" at bounding box center [1459, 531] width 85 height 9
click at [1544, 412] on div "Manage PAX" at bounding box center [1525, 415] width 84 height 15
click at [362, 14] on button "Refresh" at bounding box center [339, 8] width 55 height 15
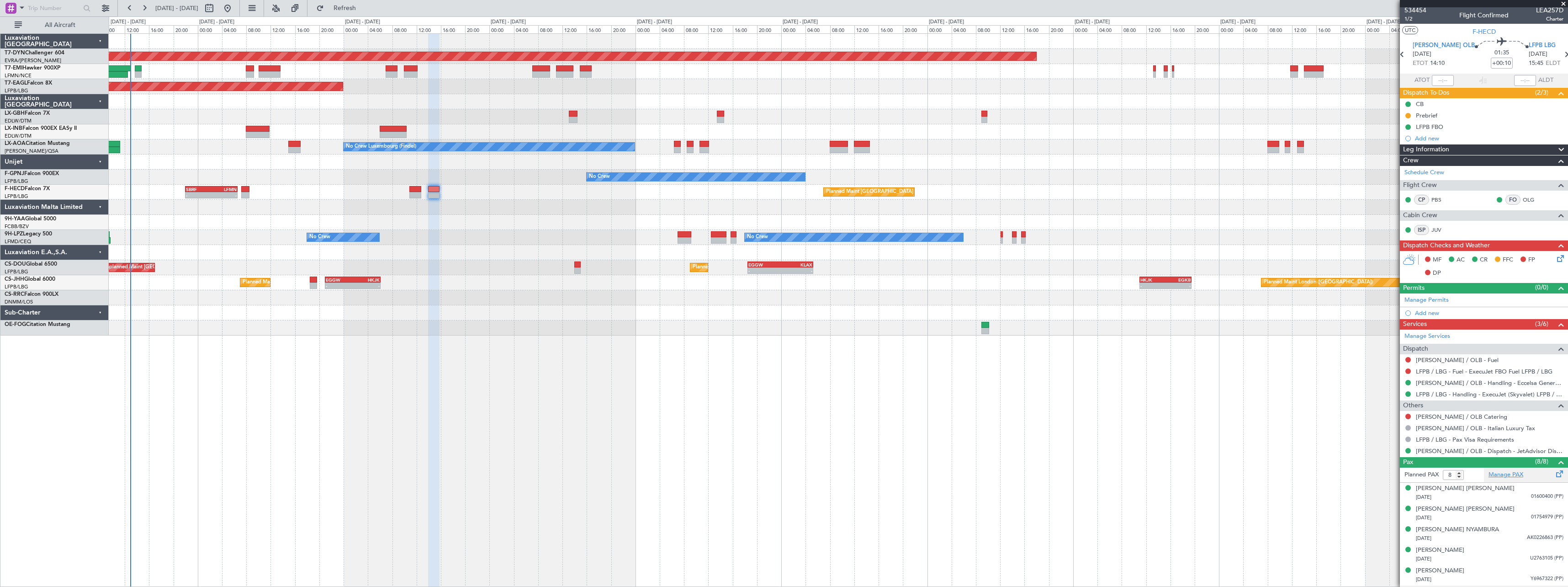
scroll to position [0, 0]
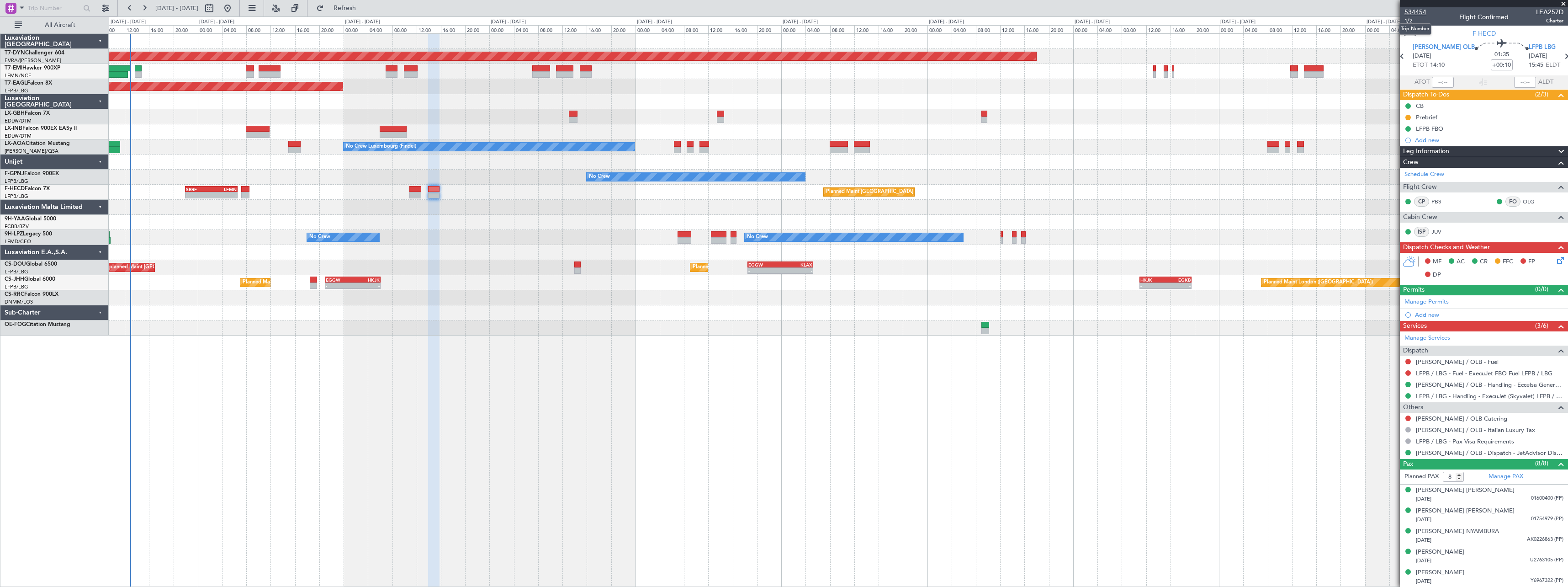
click at [1417, 14] on span "534454" at bounding box center [1415, 13] width 22 height 10
click at [1561, 3] on span at bounding box center [1563, 4] width 9 height 9
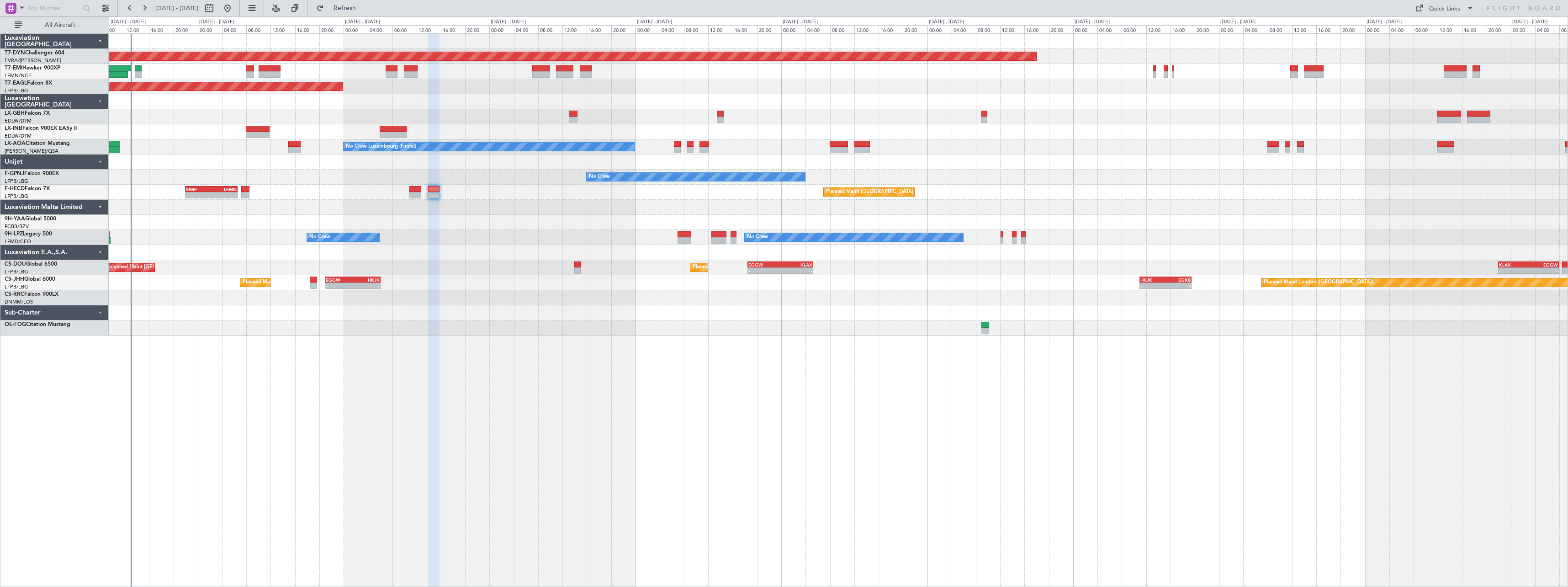
type input "0"
click at [1467, 9] on span at bounding box center [1469, 8] width 11 height 11
click at [1450, 32] on button "Trip Builder" at bounding box center [1445, 30] width 69 height 22
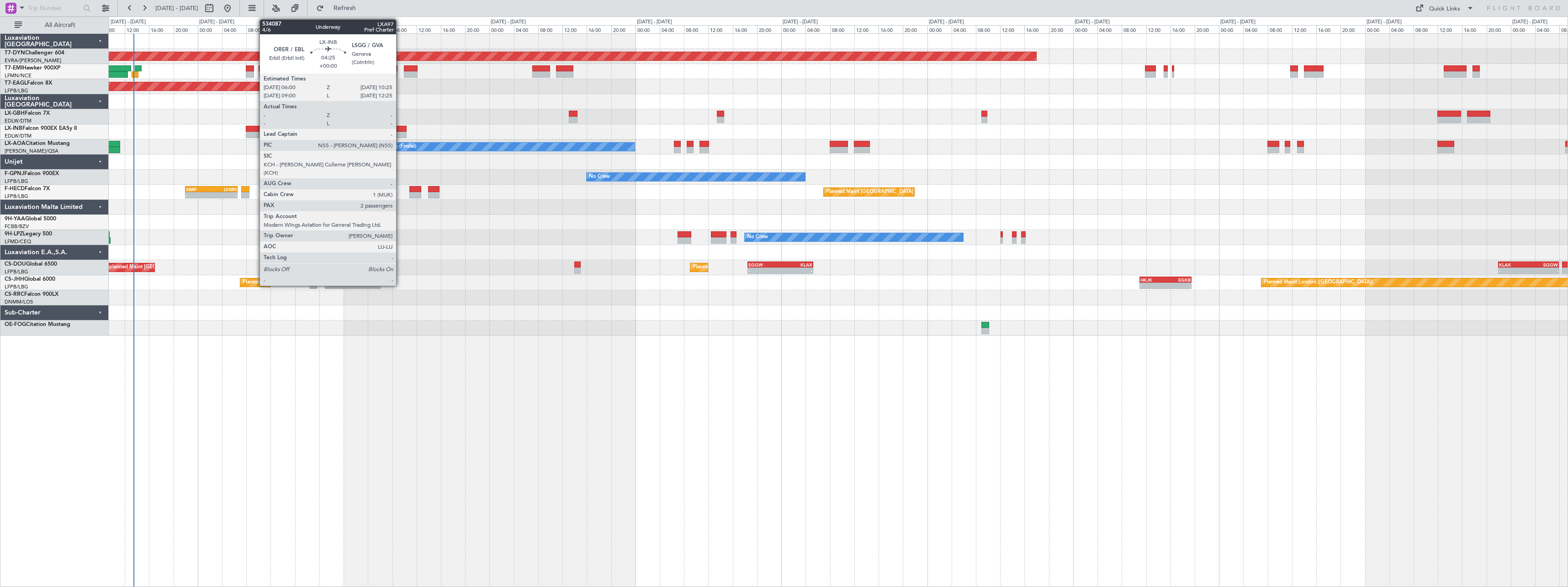
click at [400, 127] on div at bounding box center [393, 129] width 27 height 7
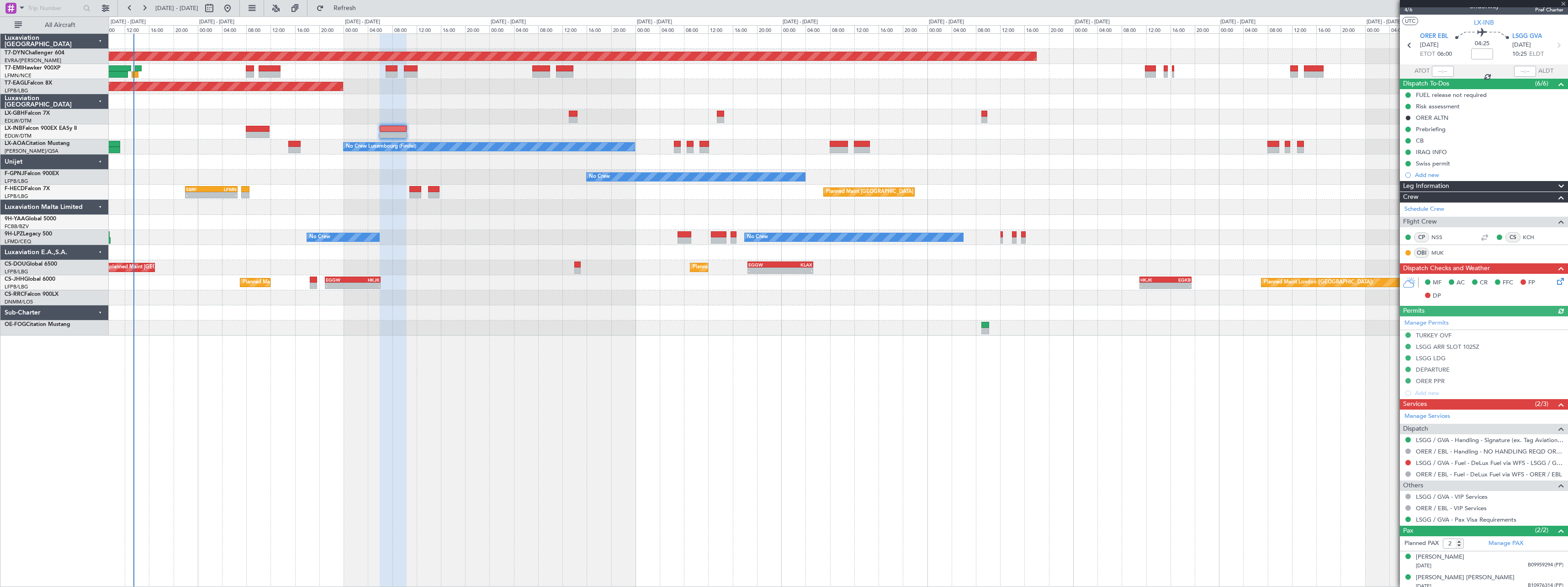
scroll to position [16, 0]
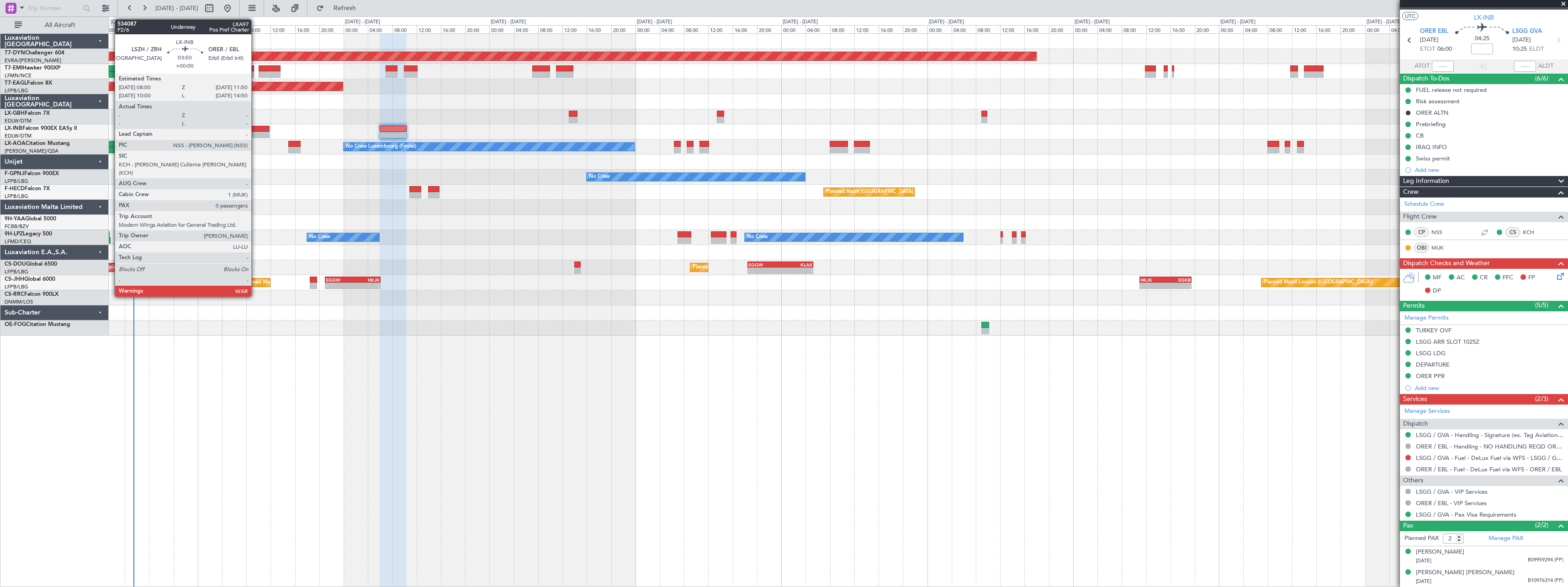
click at [255, 130] on div at bounding box center [257, 129] width 24 height 7
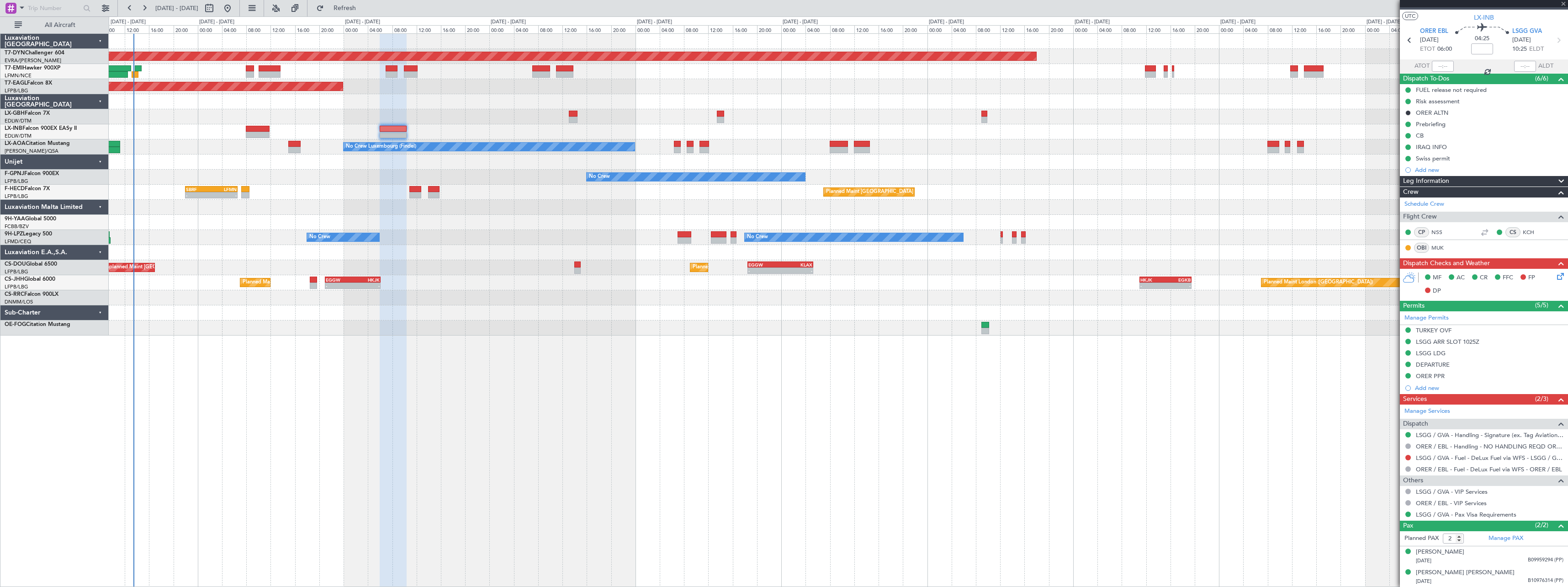
type input "0"
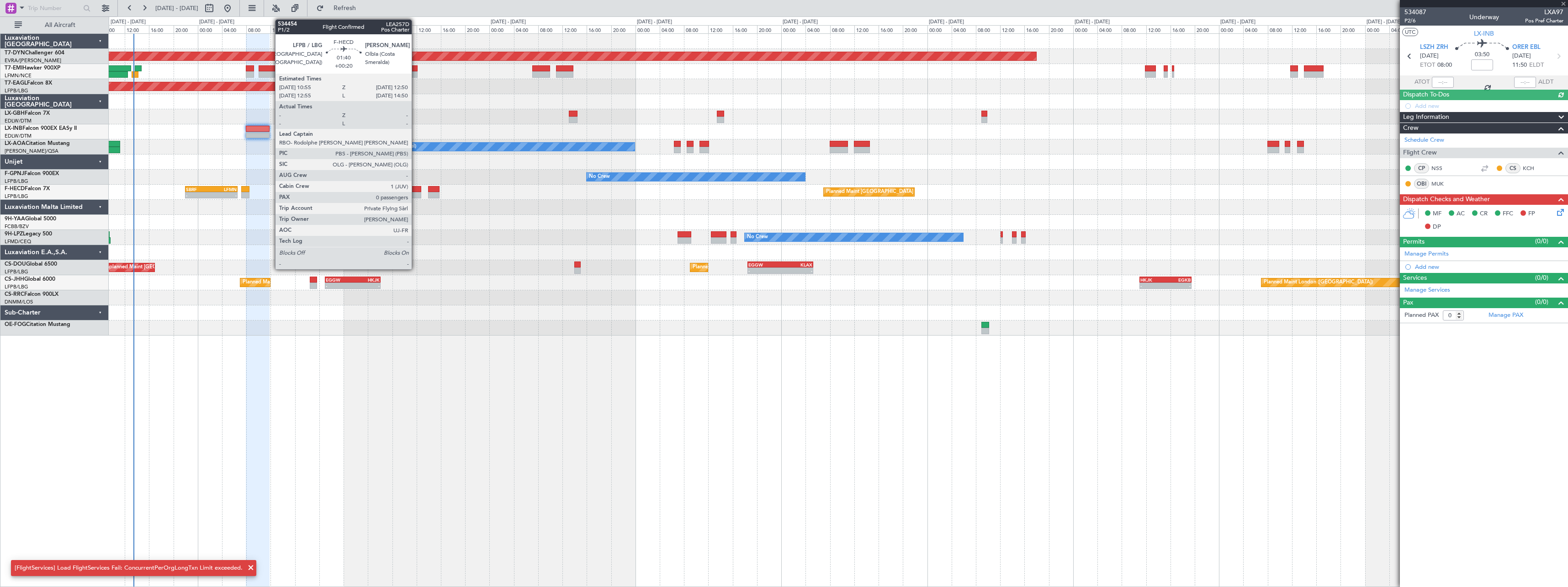
click at [416, 190] on div at bounding box center [415, 189] width 12 height 7
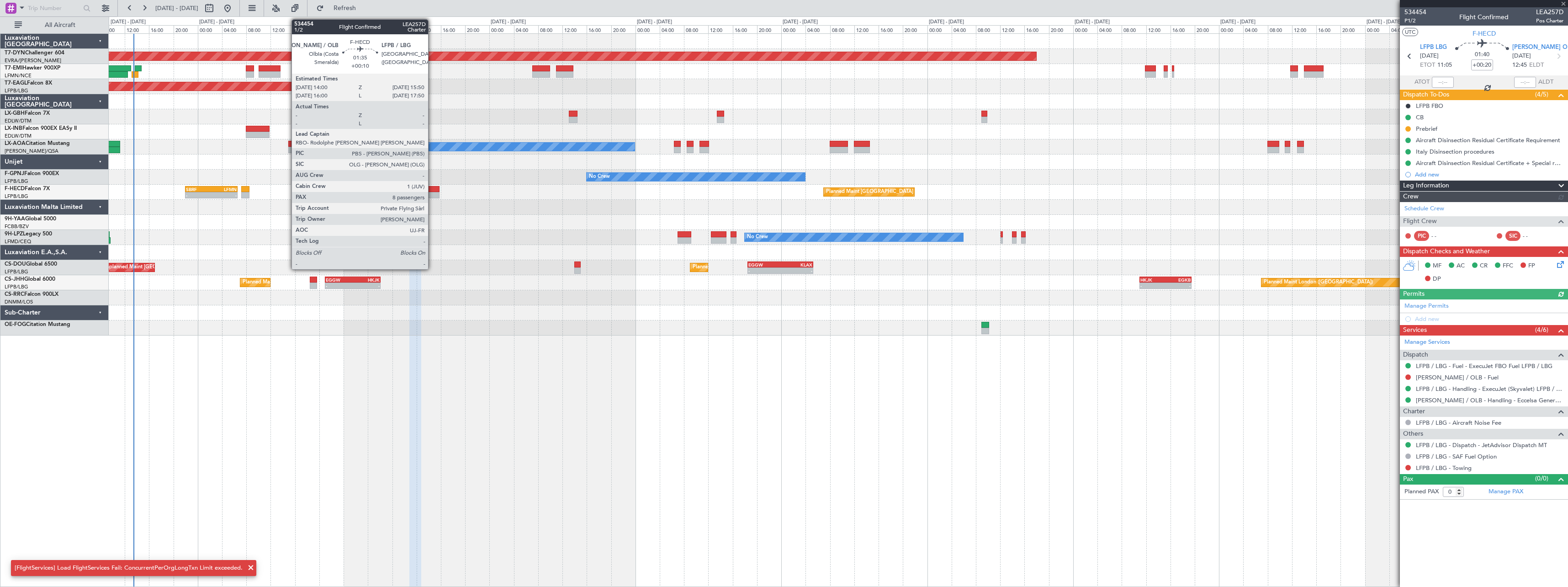
click at [432, 193] on div at bounding box center [434, 195] width 12 height 7
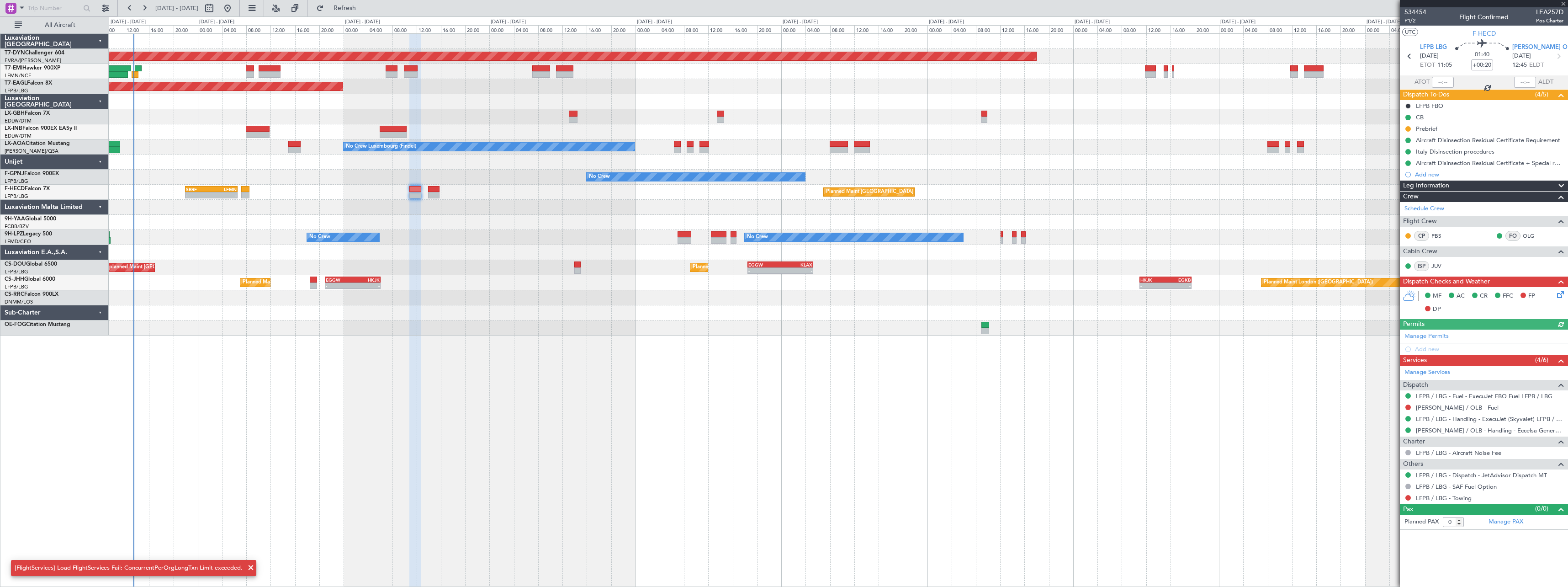
type input "+00:10"
type input "8"
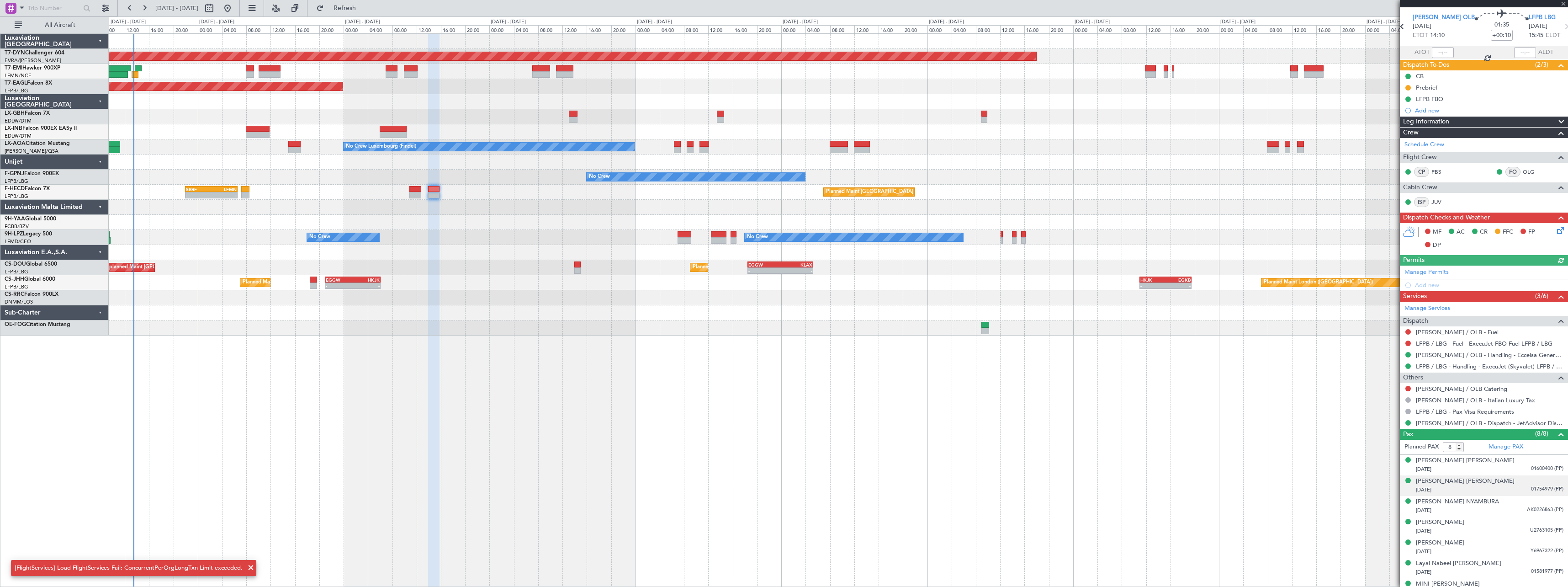
scroll to position [62, 0]
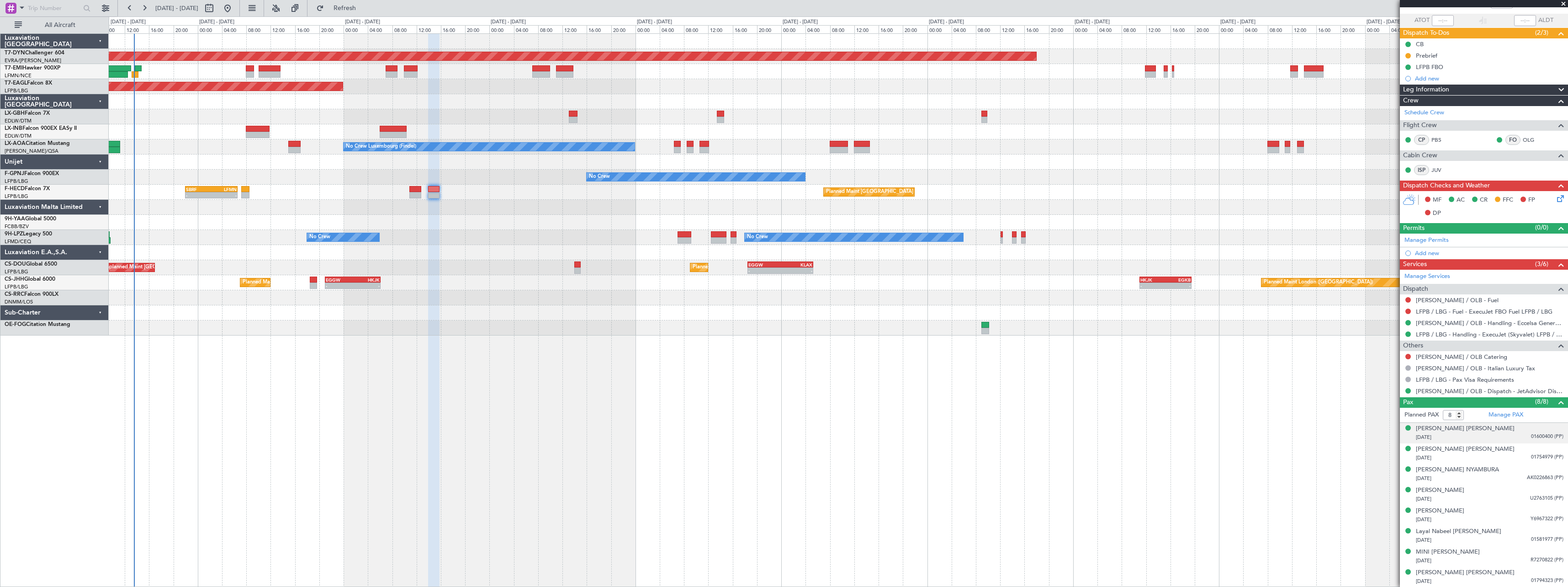
click at [1513, 430] on div "Ahmad Ali A A ALKUWARI 20/02/2021 01600400 (PP)" at bounding box center [1490, 433] width 148 height 17
click at [1537, 421] on div "Manage PAX" at bounding box center [1525, 415] width 84 height 15
click at [1456, 426] on div "[PERSON_NAME] [PERSON_NAME]" at bounding box center [1466, 428] width 99 height 9
drag, startPoint x: 366, startPoint y: 6, endPoint x: 355, endPoint y: 0, distance: 12.5
click at [364, 6] on span "Refresh" at bounding box center [345, 8] width 39 height 7
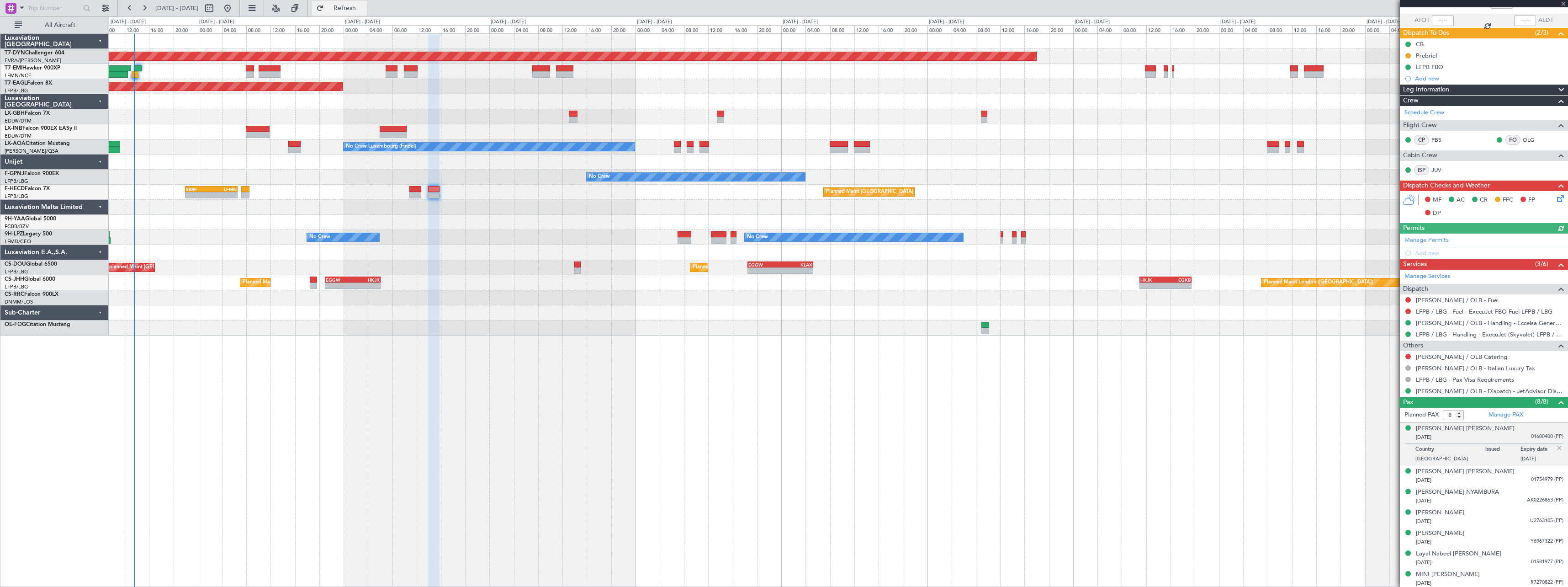
click at [351, 9] on button "Refresh" at bounding box center [339, 8] width 55 height 15
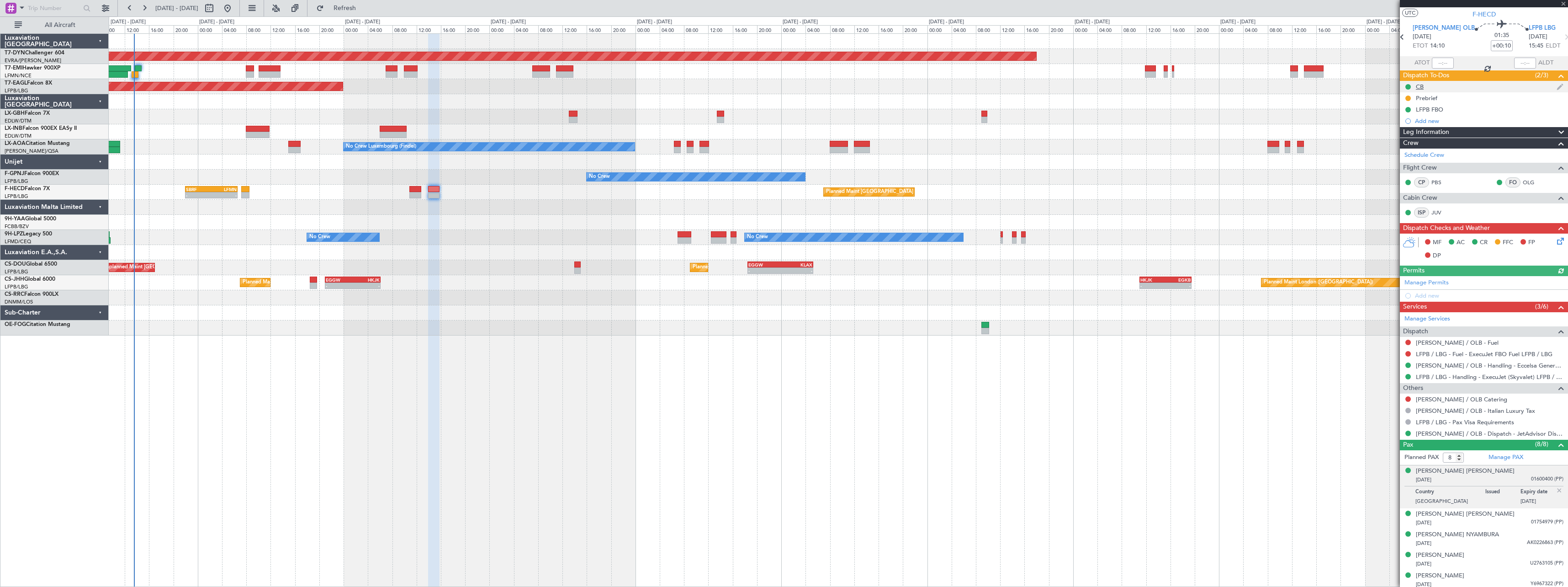
scroll to position [0, 0]
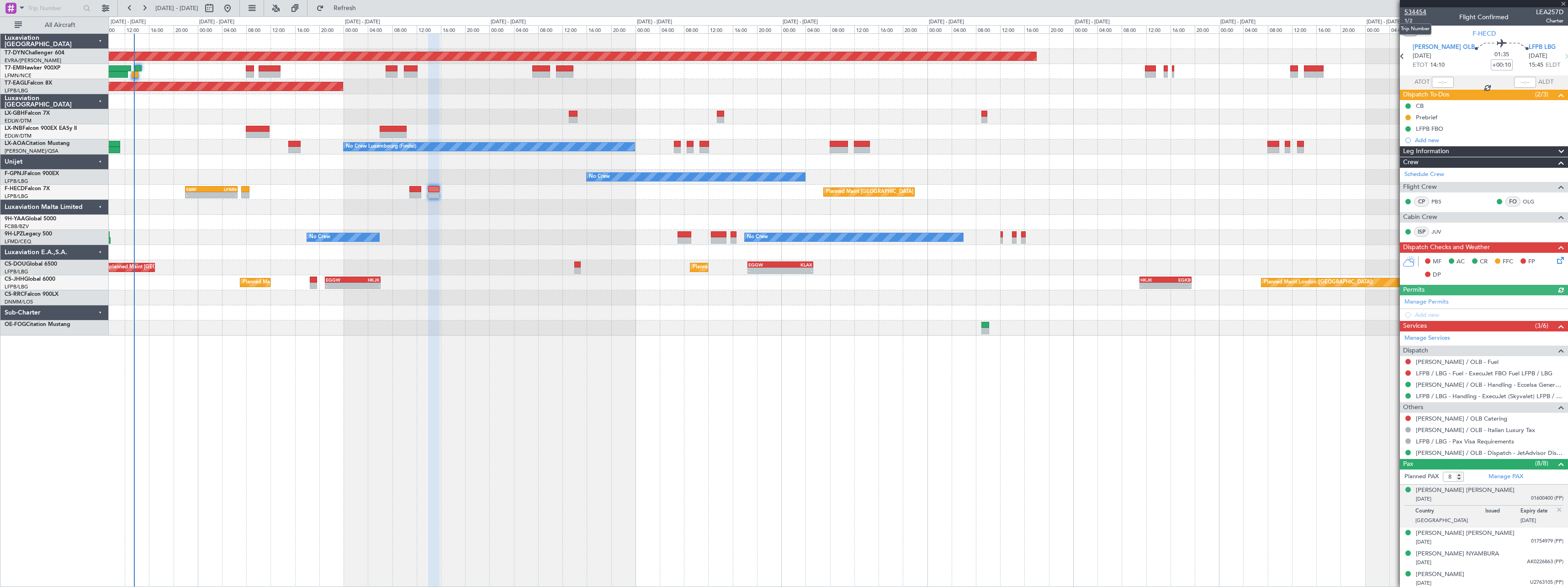
click at [1421, 12] on span "534454" at bounding box center [1415, 13] width 22 height 10
